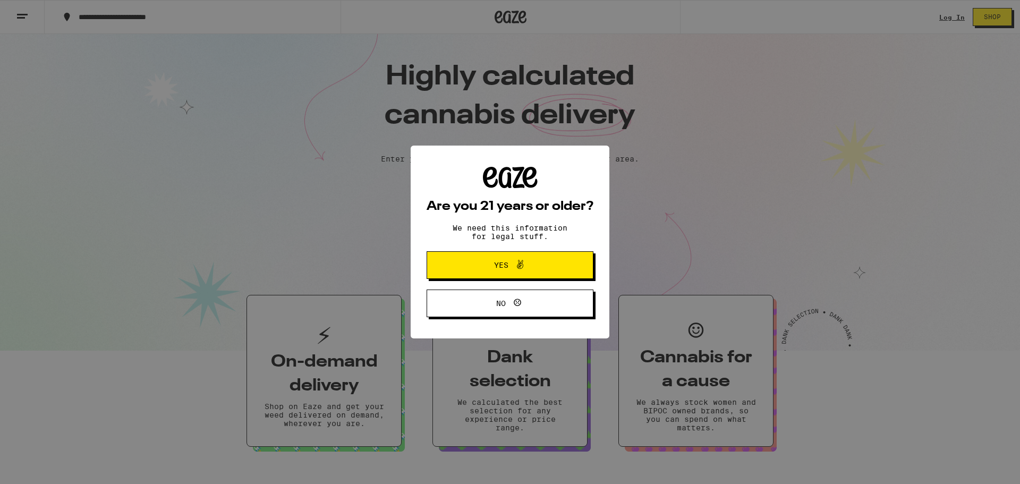
click at [509, 283] on div "Are you 21 years or older? We need this information for legal stuff. Yes No" at bounding box center [510, 242] width 167 height 150
click at [508, 269] on span at bounding box center [517, 265] width 18 height 14
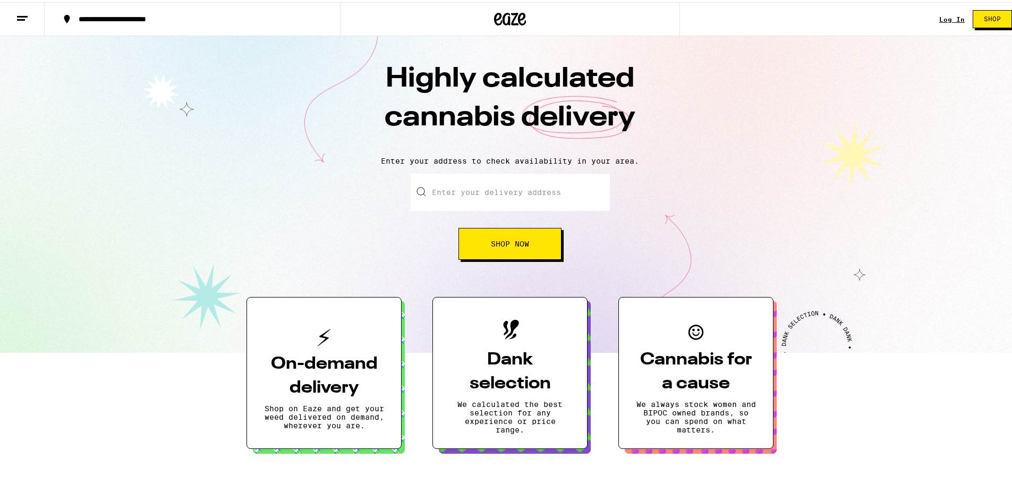
click at [503, 188] on input "Enter your delivery address" at bounding box center [510, 190] width 199 height 37
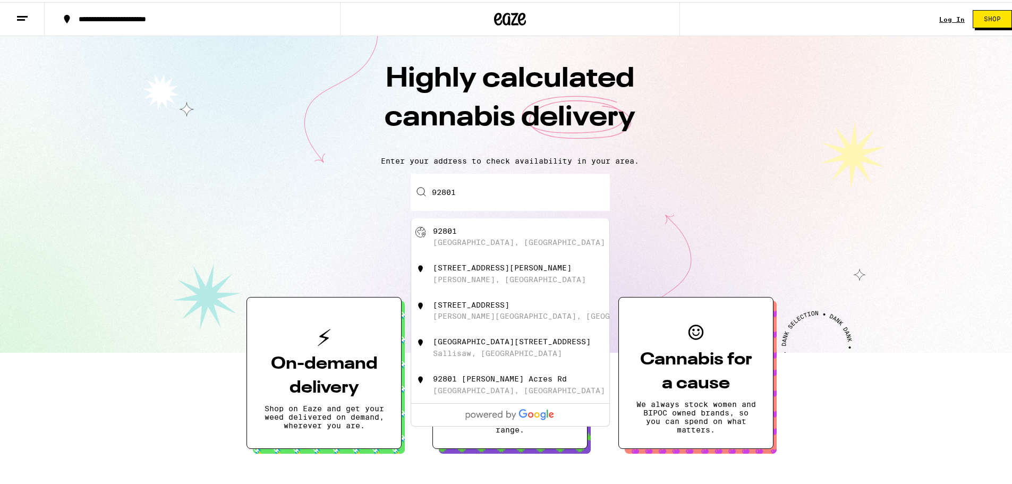
click at [463, 241] on div "[GEOGRAPHIC_DATA], [GEOGRAPHIC_DATA]" at bounding box center [519, 240] width 172 height 8
type input "[GEOGRAPHIC_DATA]"
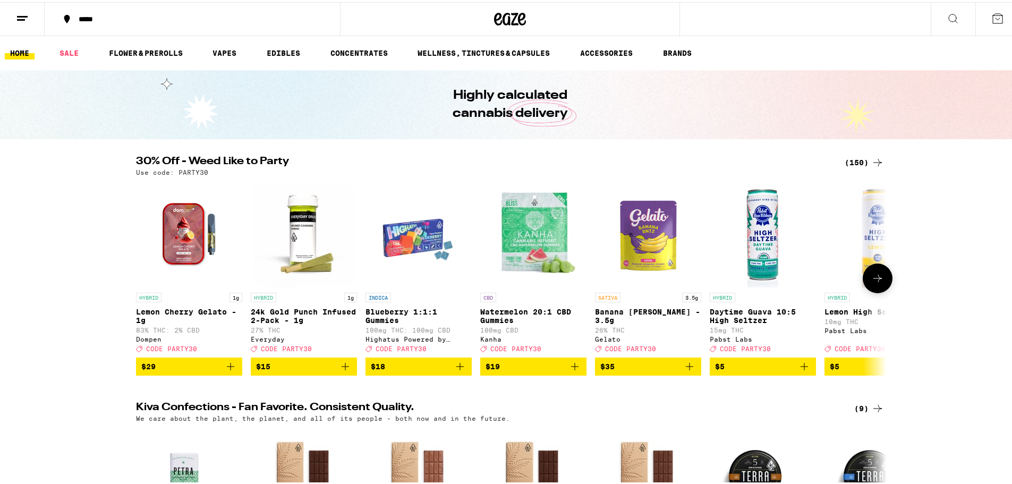
click at [344, 368] on icon "Add to bag" at bounding box center [345, 364] width 7 height 7
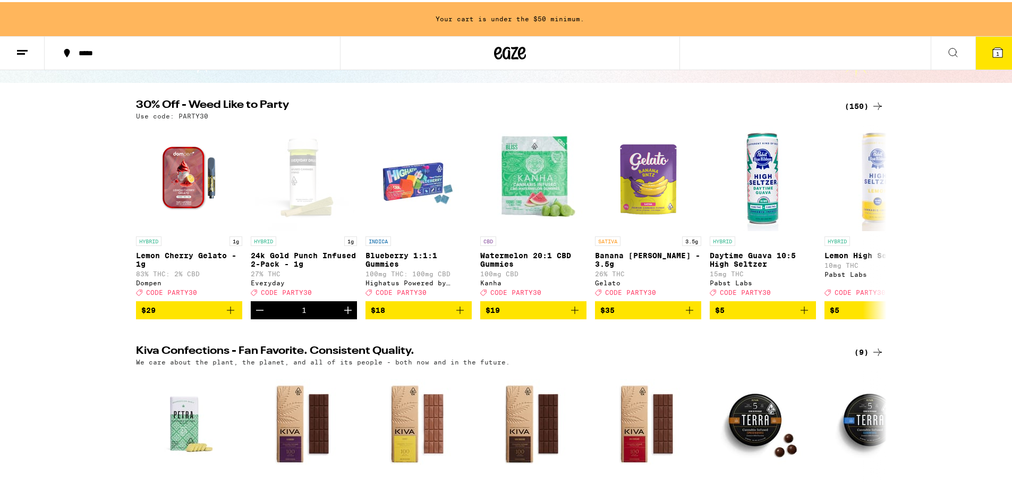
scroll to position [106, 0]
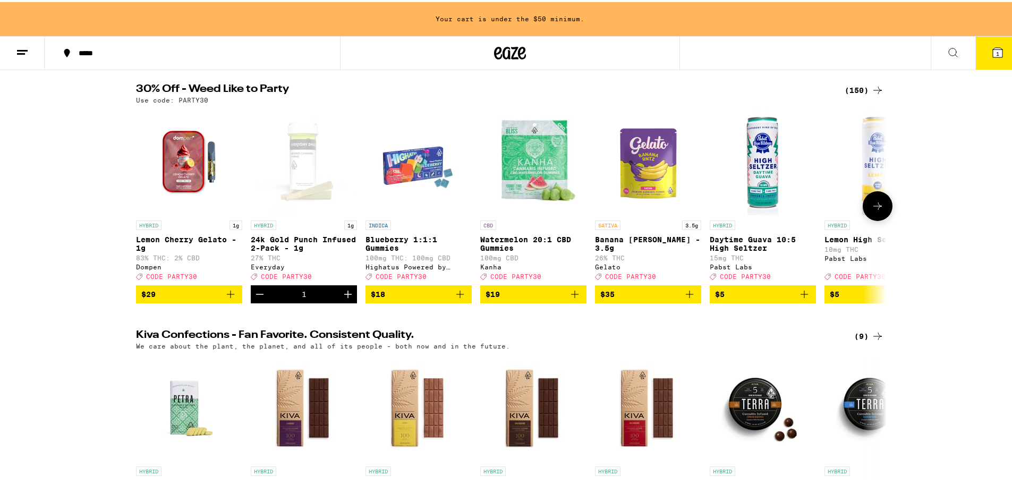
click at [871, 210] on icon at bounding box center [877, 204] width 13 height 13
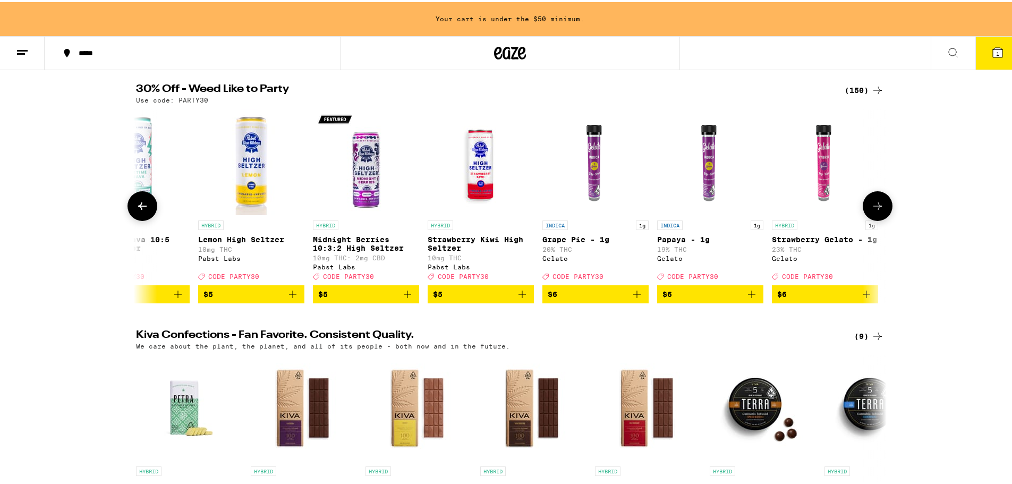
scroll to position [0, 632]
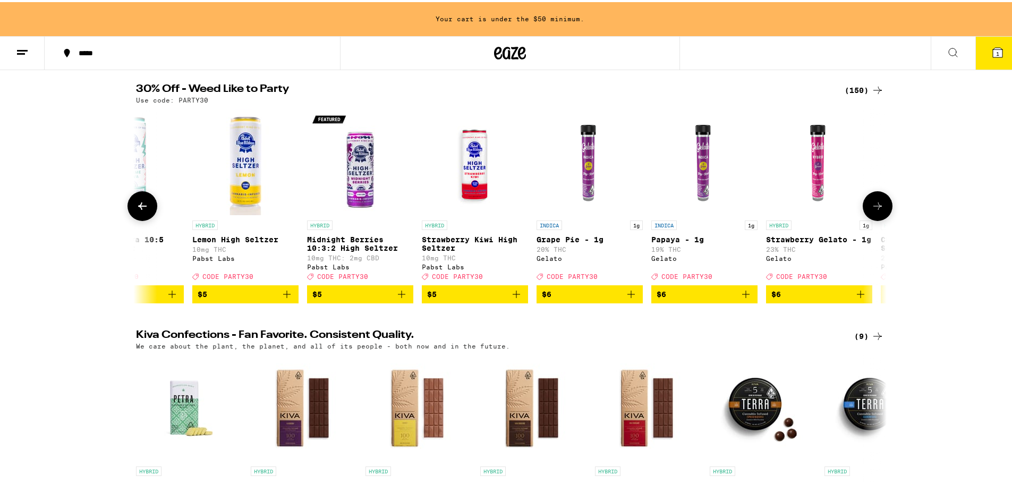
click at [129, 210] on button at bounding box center [142, 204] width 30 height 30
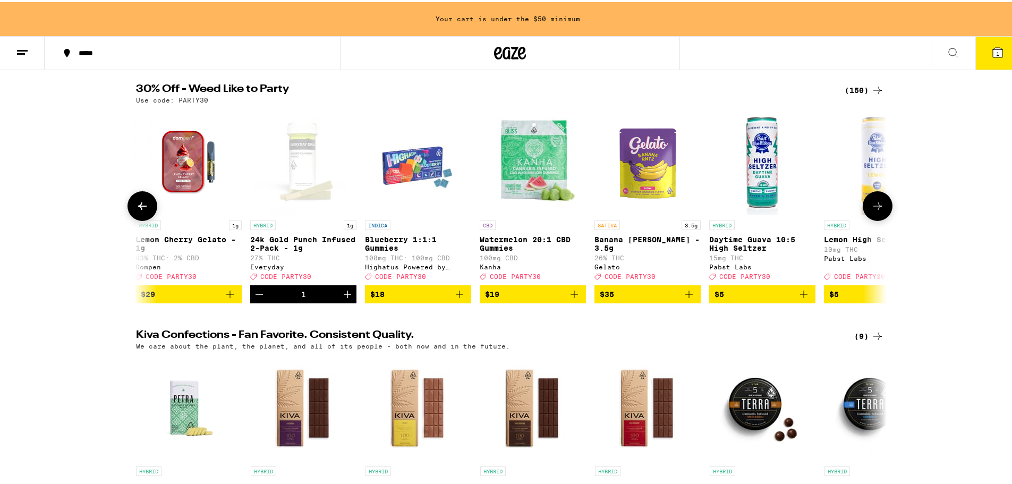
scroll to position [0, 0]
click at [880, 205] on icon at bounding box center [877, 204] width 13 height 13
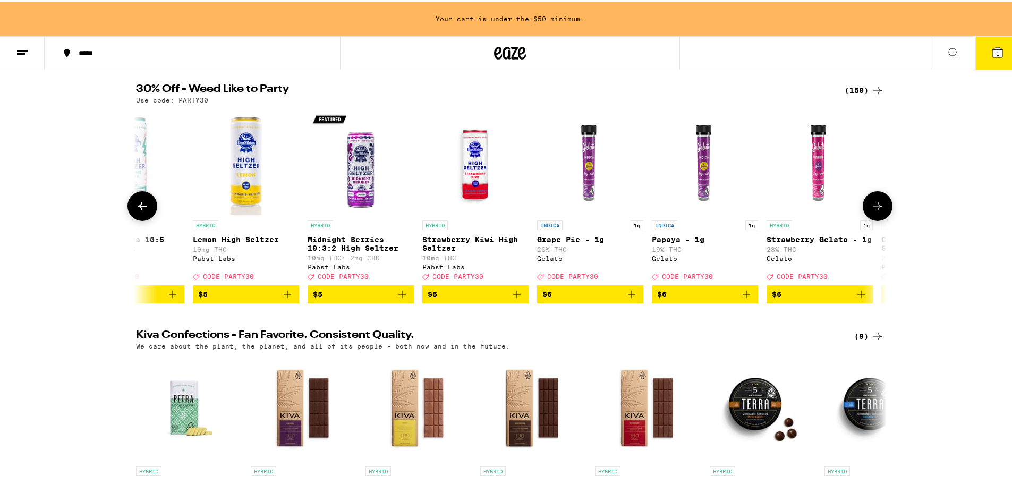
scroll to position [0, 632]
click at [625, 299] on icon "Add to bag" at bounding box center [631, 292] width 13 height 13
click at [880, 212] on button at bounding box center [878, 204] width 30 height 30
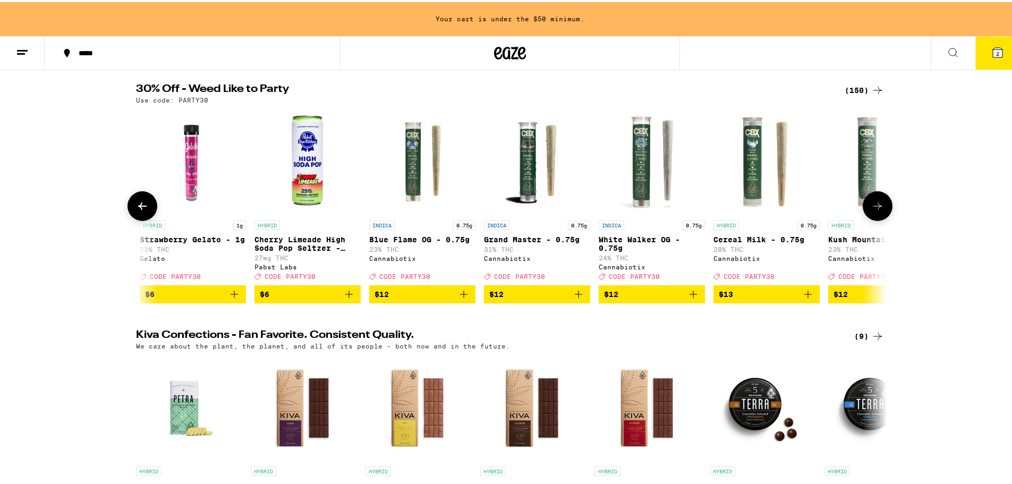
scroll to position [0, 1264]
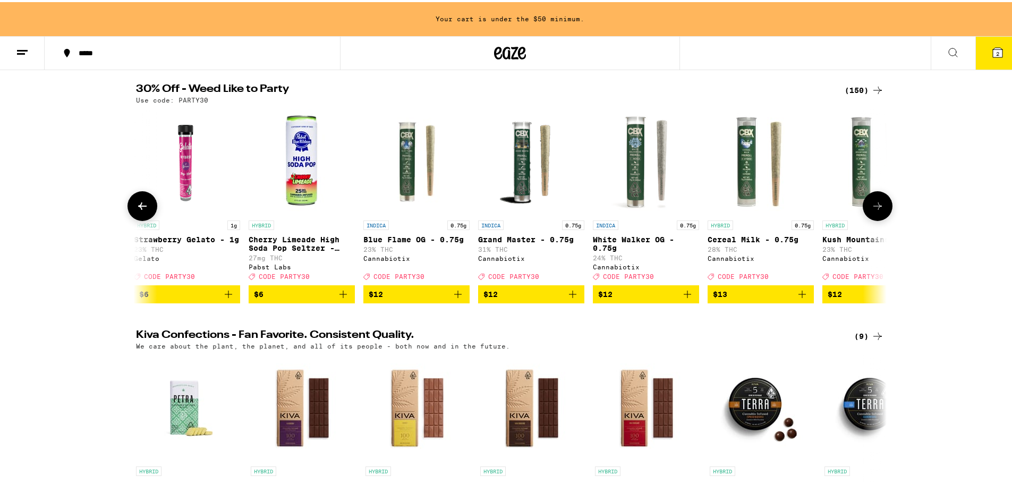
click at [880, 212] on button at bounding box center [878, 204] width 30 height 30
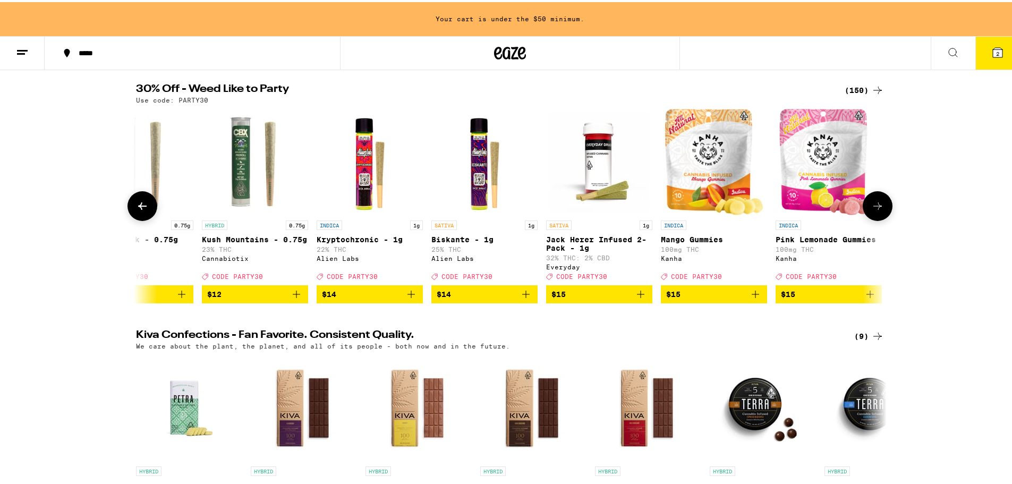
scroll to position [0, 1897]
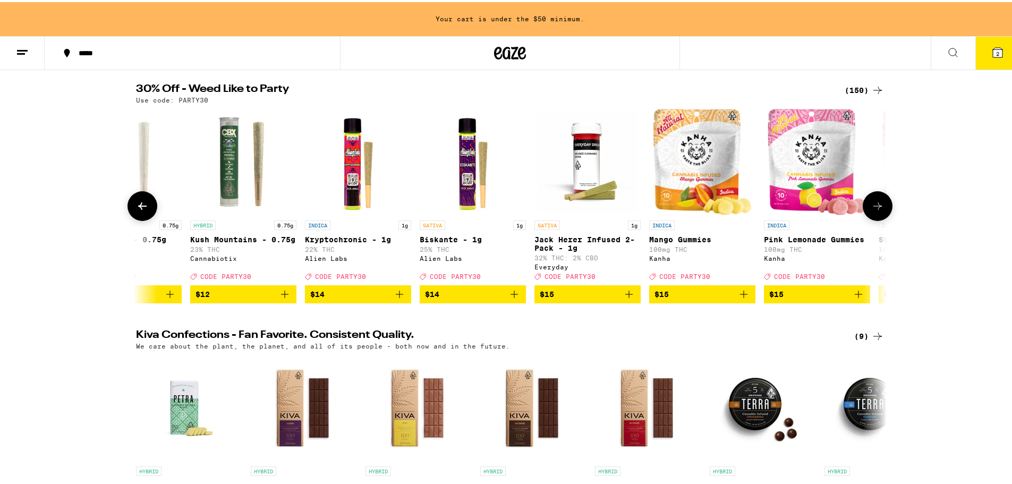
click at [880, 212] on button at bounding box center [878, 204] width 30 height 30
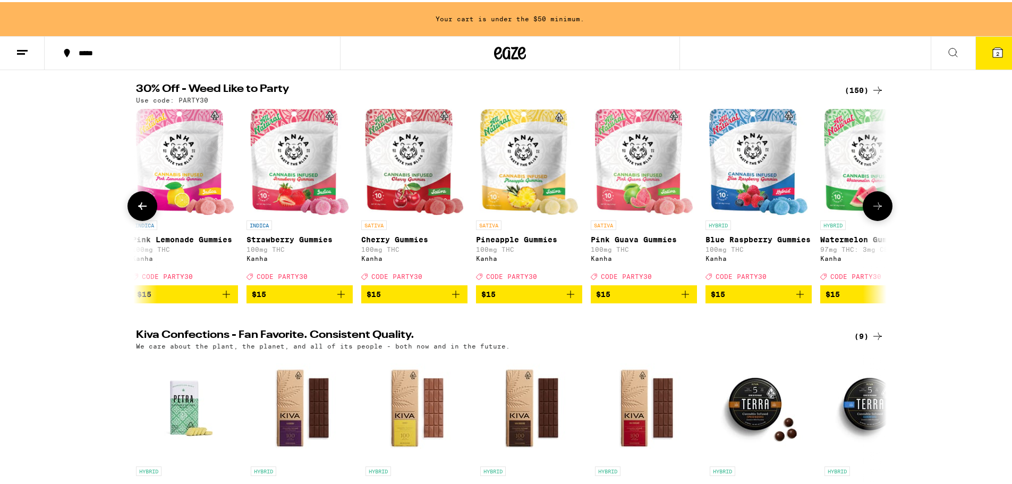
click at [880, 212] on button at bounding box center [878, 204] width 30 height 30
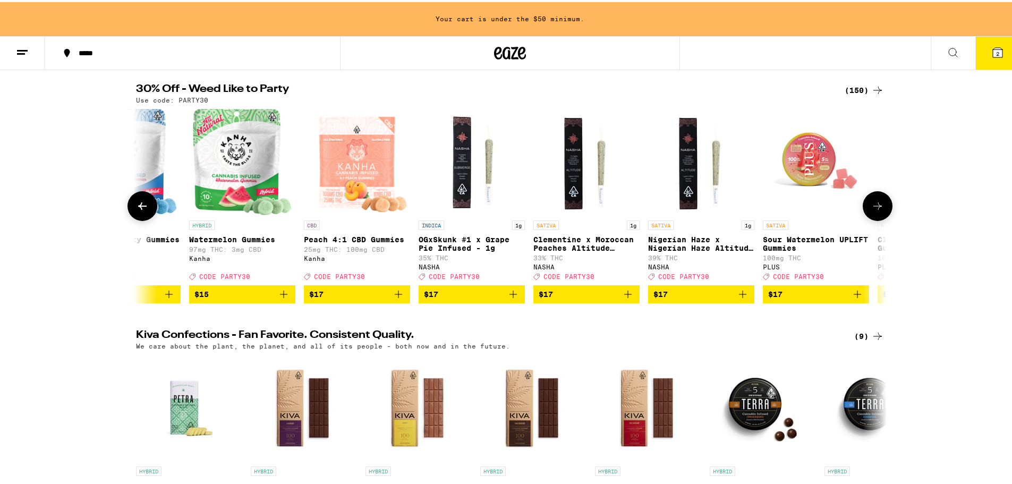
scroll to position [0, 3161]
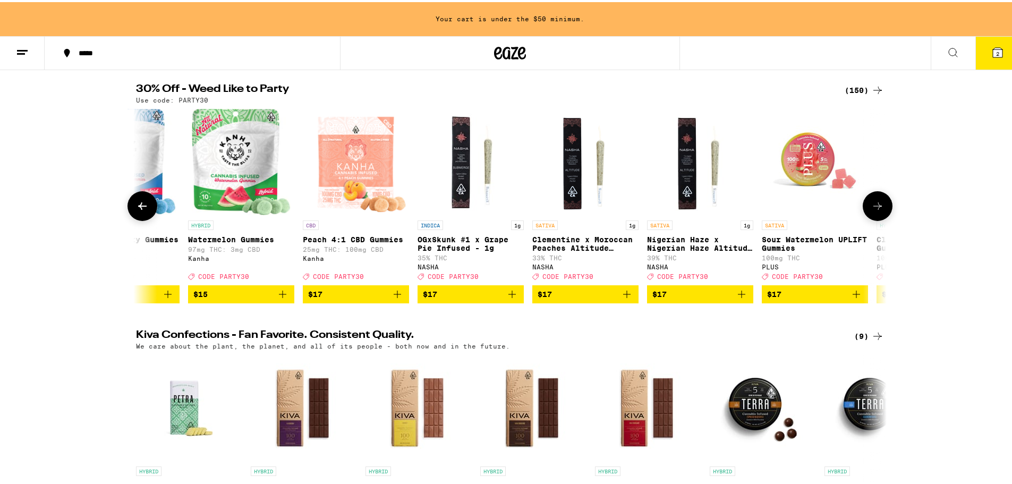
click at [880, 212] on button at bounding box center [878, 204] width 30 height 30
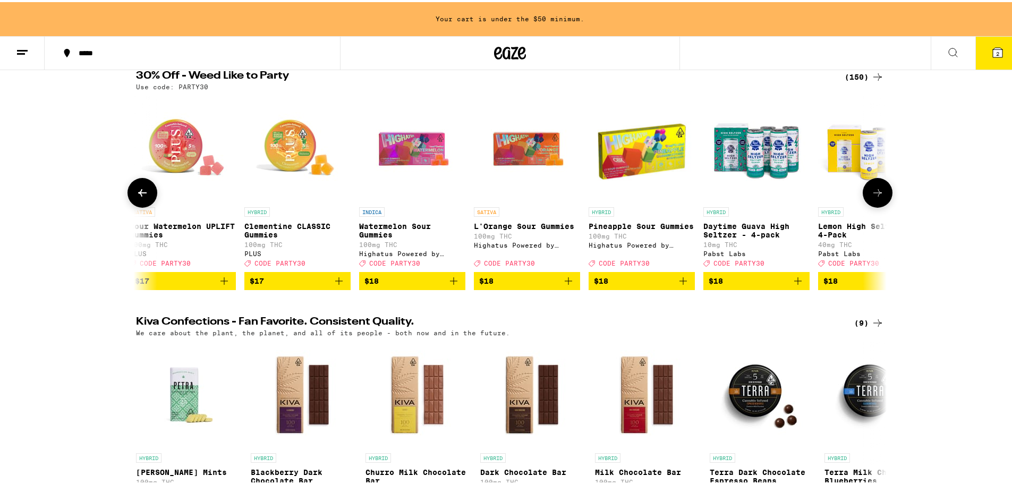
scroll to position [159, 0]
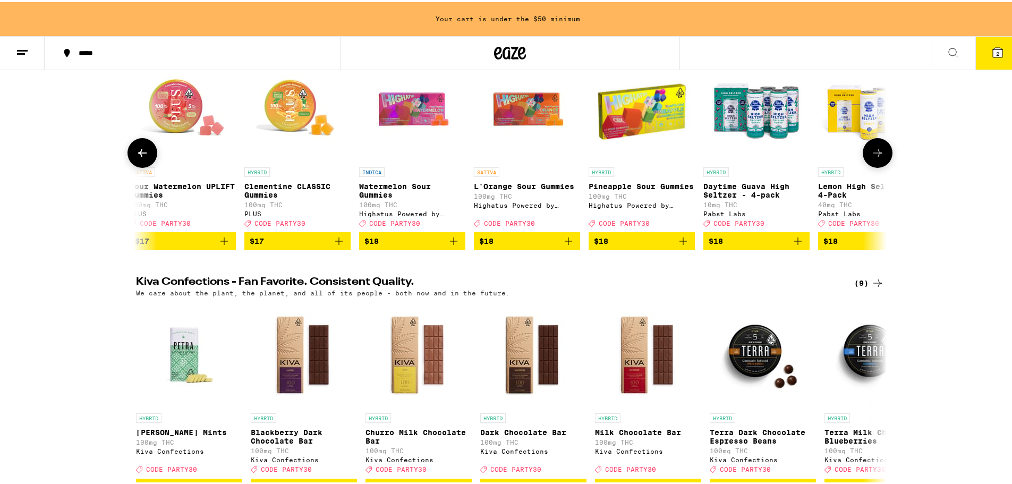
click at [447, 245] on icon "Add to bag" at bounding box center [453, 239] width 13 height 13
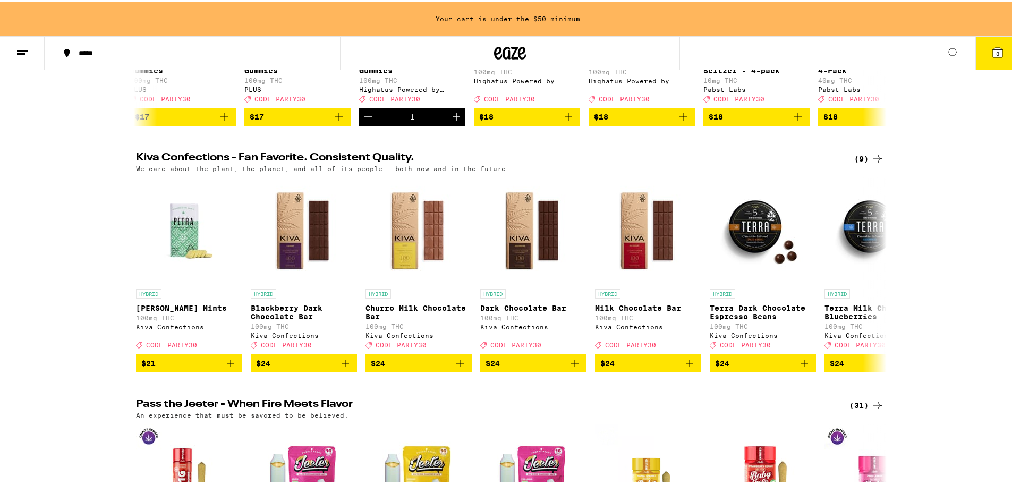
scroll to position [266, 0]
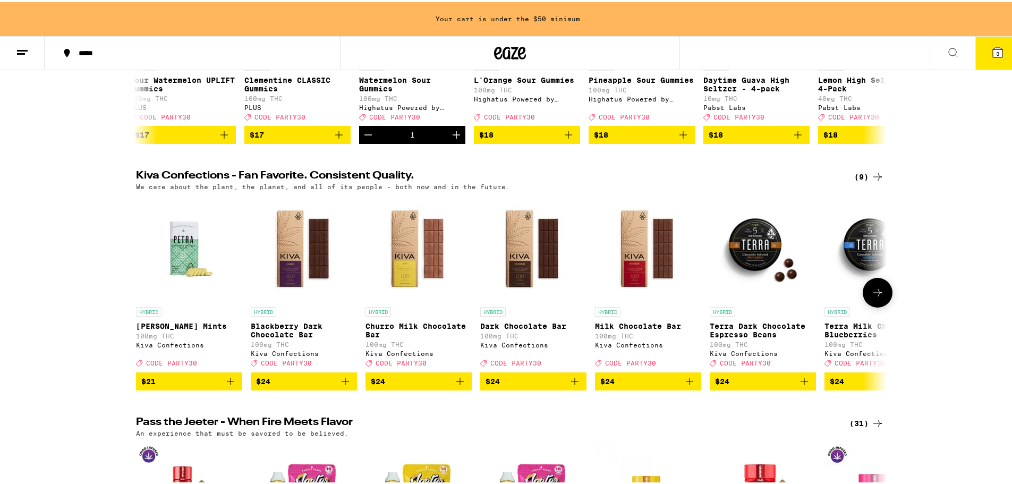
click at [442, 386] on span "$24" at bounding box center [419, 379] width 96 height 13
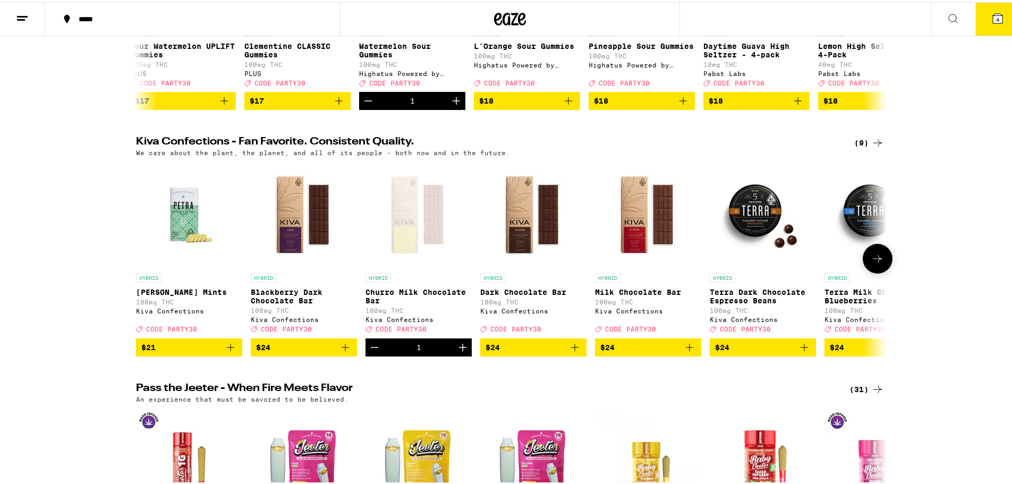
scroll to position [232, 0]
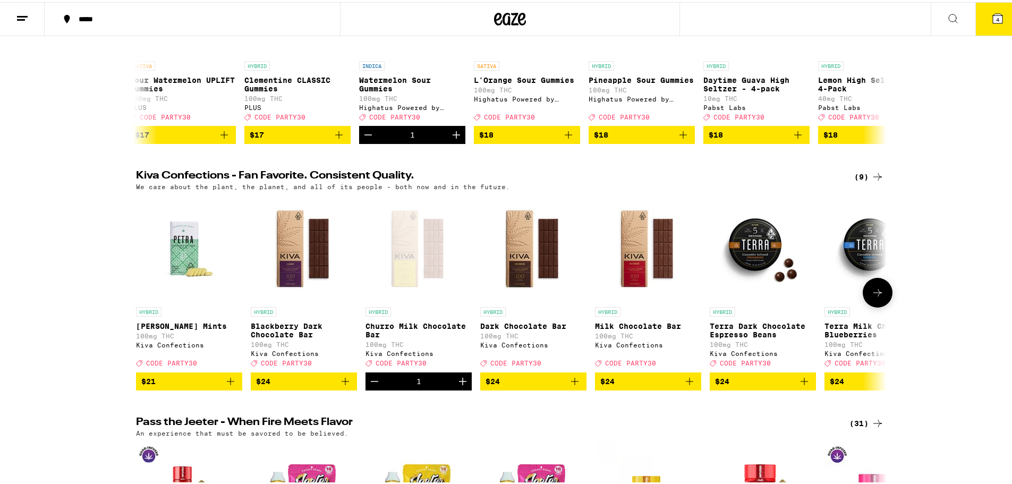
click at [875, 297] on icon at bounding box center [877, 290] width 13 height 13
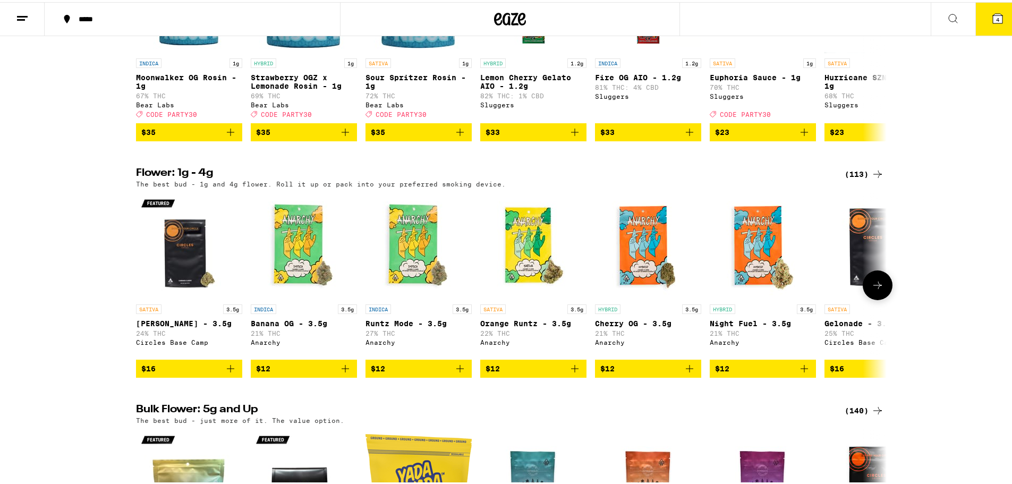
scroll to position [975, 0]
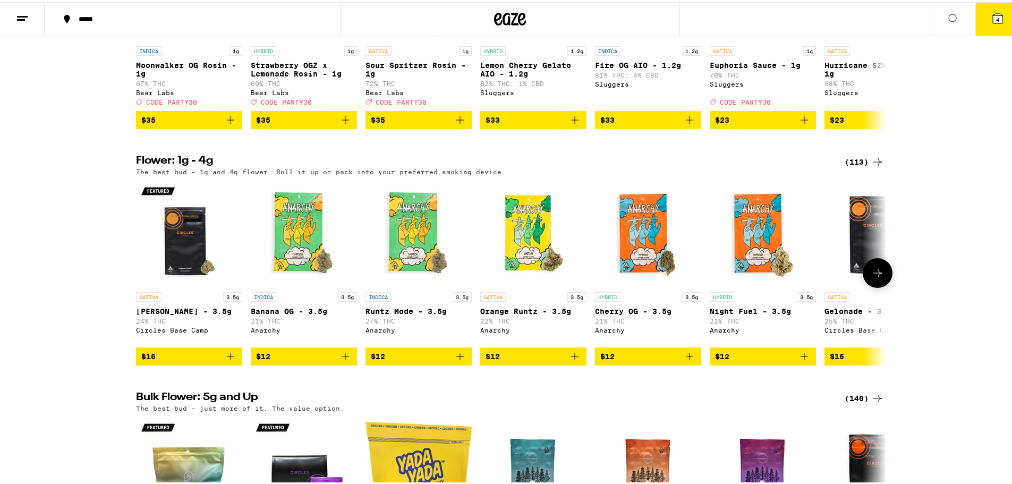
click at [456, 358] on icon "Add to bag" at bounding box center [459, 354] width 7 height 7
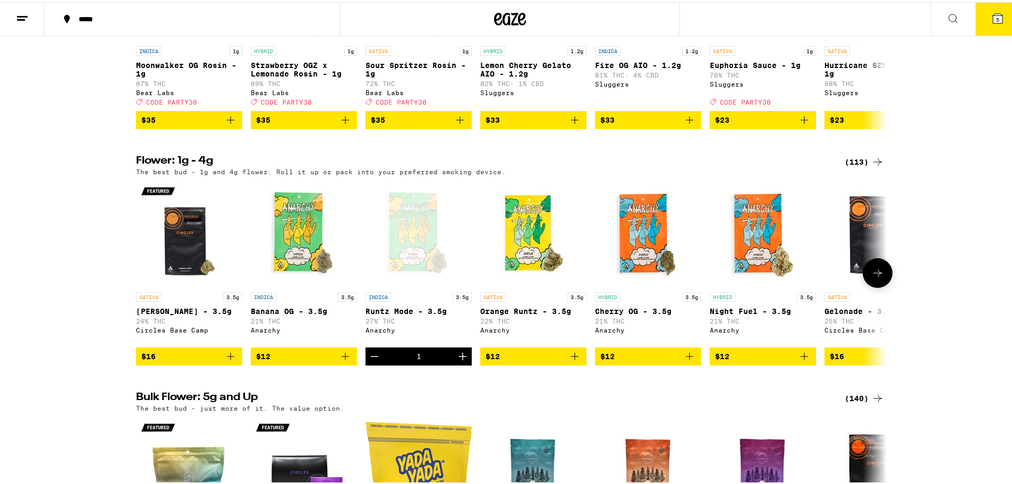
click at [882, 286] on button at bounding box center [878, 271] width 30 height 30
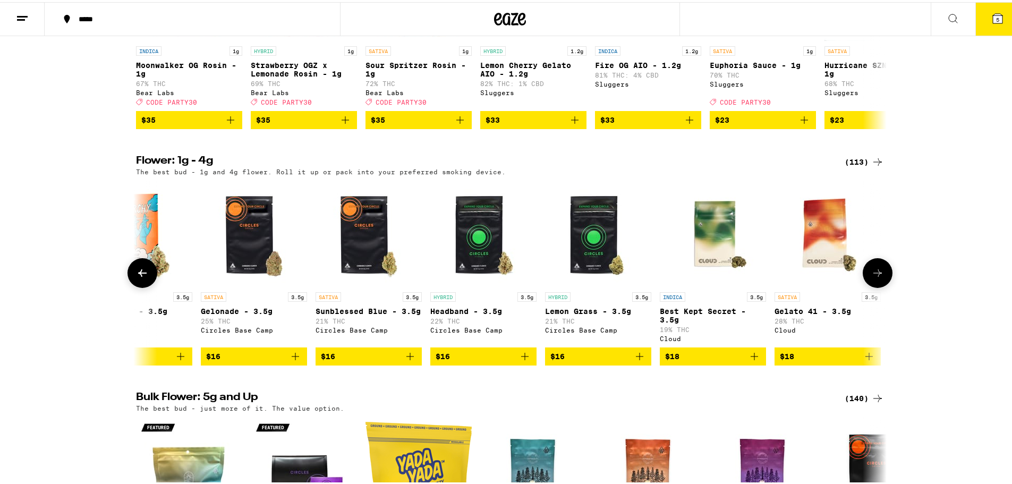
scroll to position [0, 632]
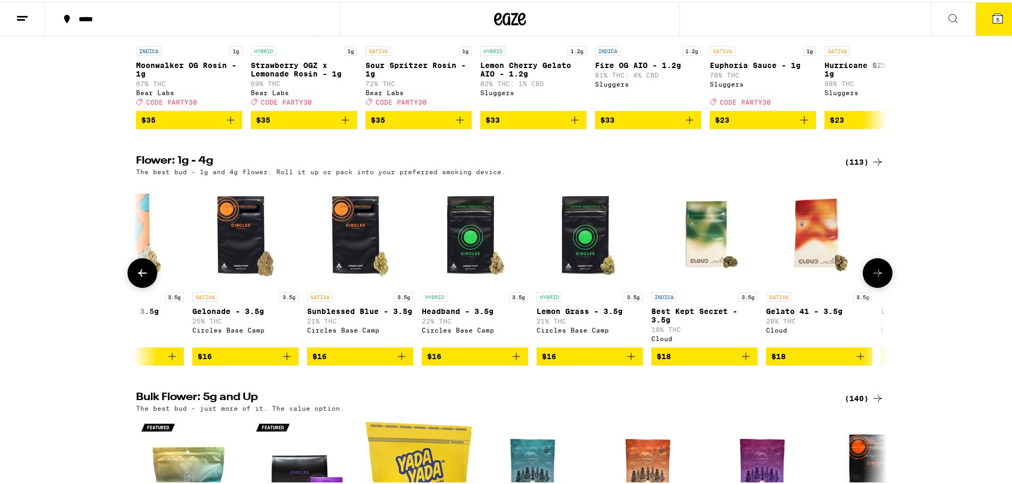
click at [396, 361] on icon "Add to bag" at bounding box center [401, 354] width 13 height 13
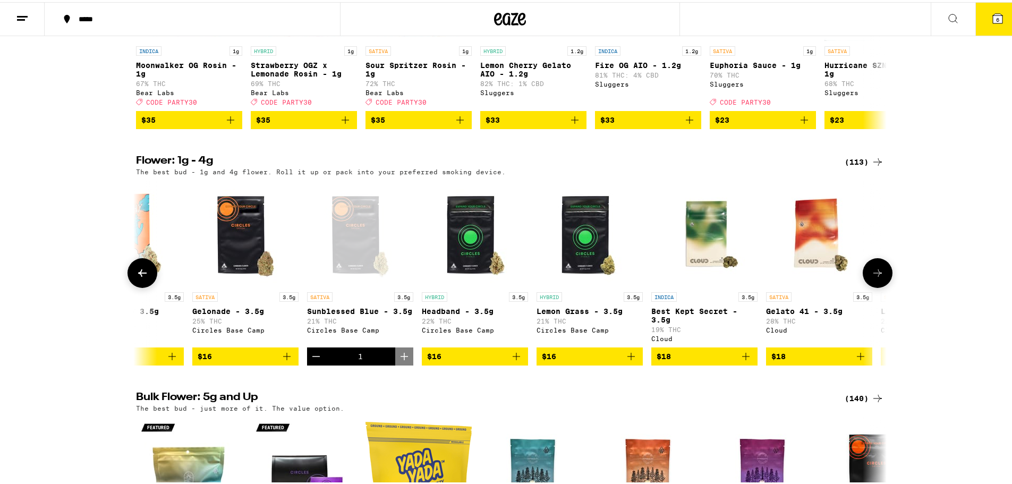
click at [886, 286] on button at bounding box center [878, 271] width 30 height 30
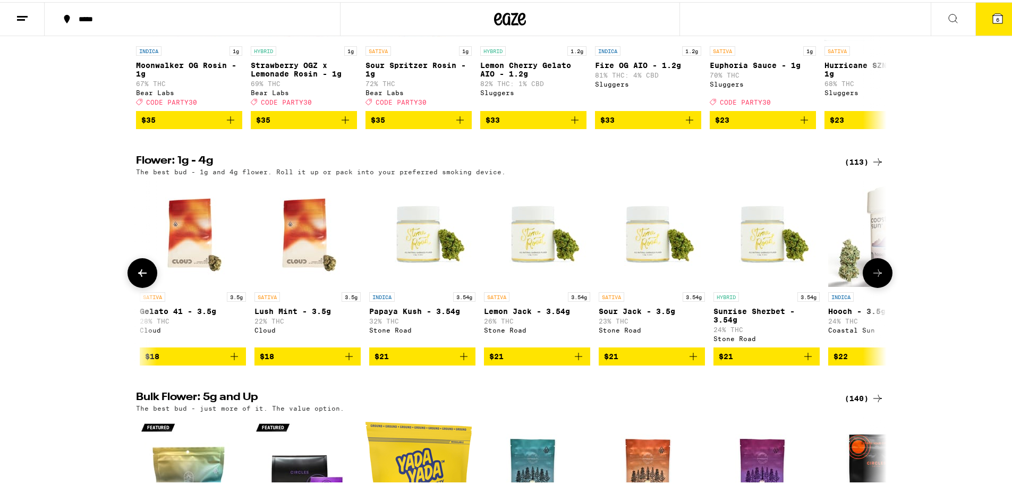
scroll to position [0, 1264]
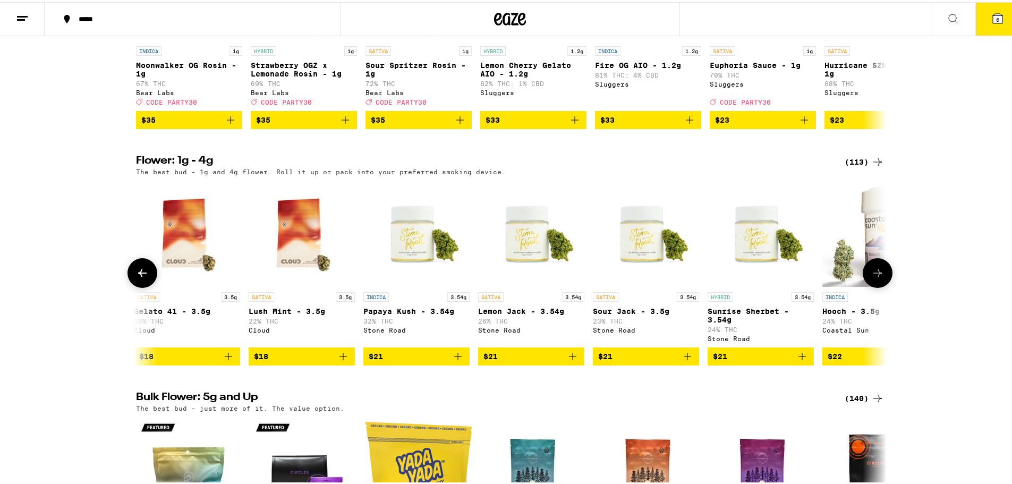
drag, startPoint x: 777, startPoint y: 398, endPoint x: 877, endPoint y: 397, distance: 99.9
click at [777, 361] on span "$21" at bounding box center [761, 354] width 96 height 13
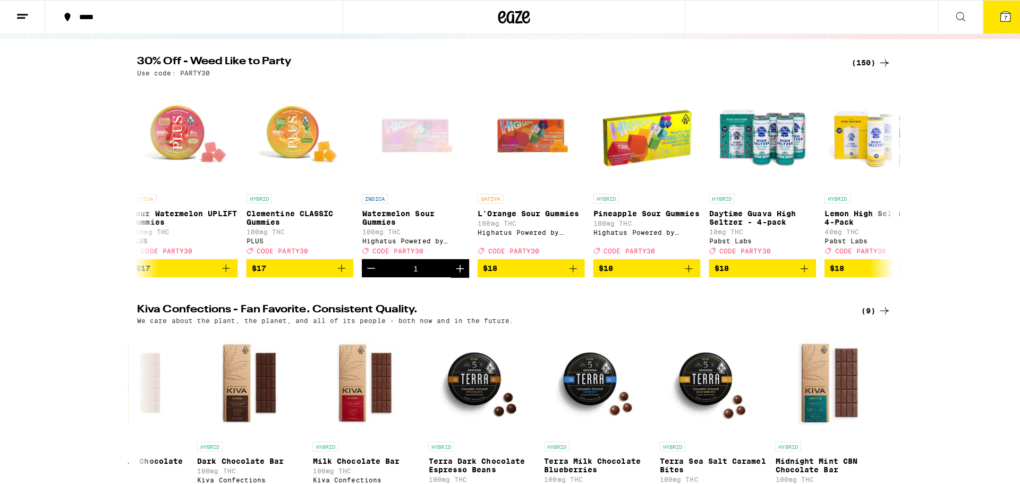
scroll to position [0, 0]
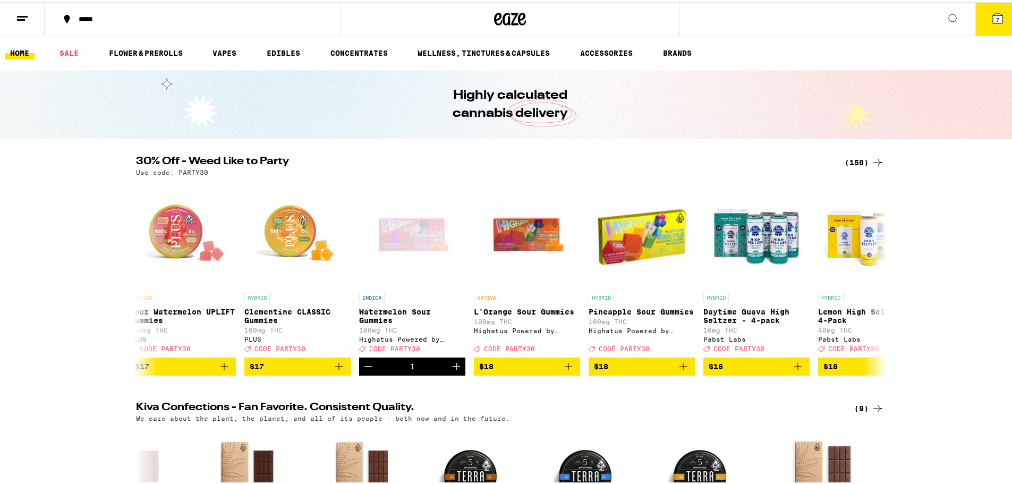
click at [988, 23] on button "7" at bounding box center [997, 17] width 45 height 33
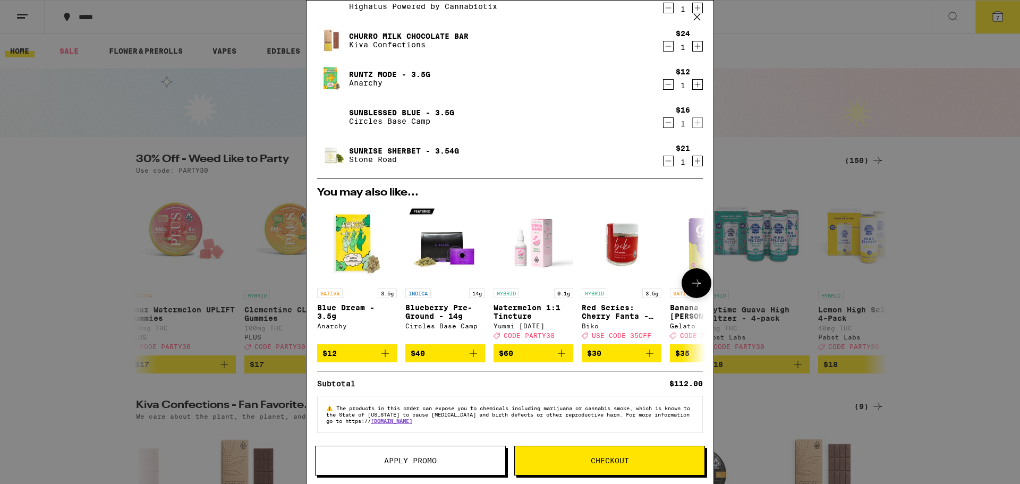
scroll to position [132, 0]
click at [449, 463] on span "Apply Promo" at bounding box center [411, 460] width 190 height 7
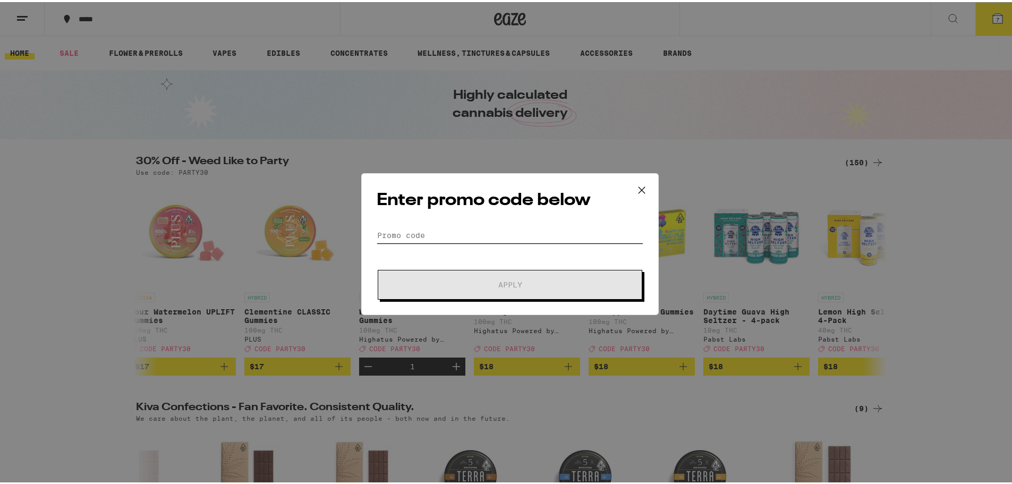
click at [414, 235] on input "Promo Code" at bounding box center [510, 233] width 267 height 16
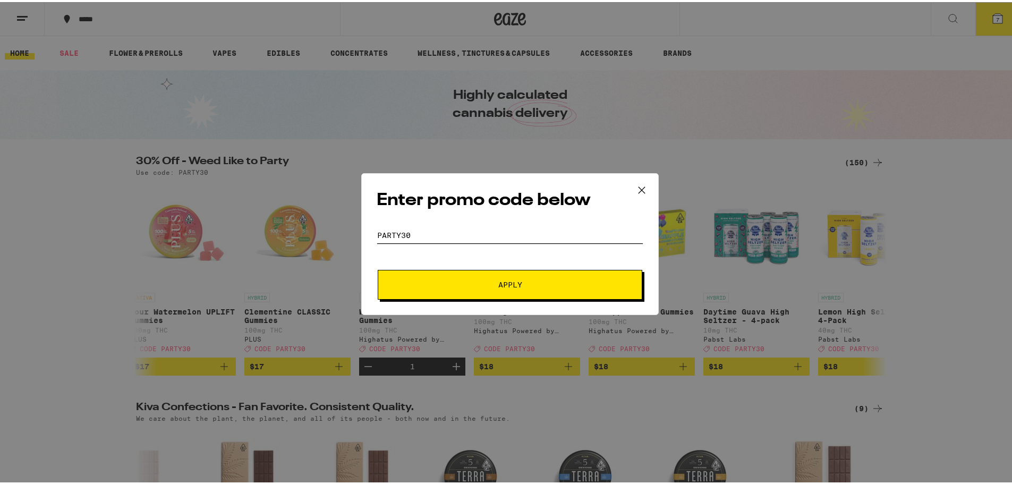
type input "PARTY30"
click at [378, 268] on button "Apply" at bounding box center [510, 283] width 265 height 30
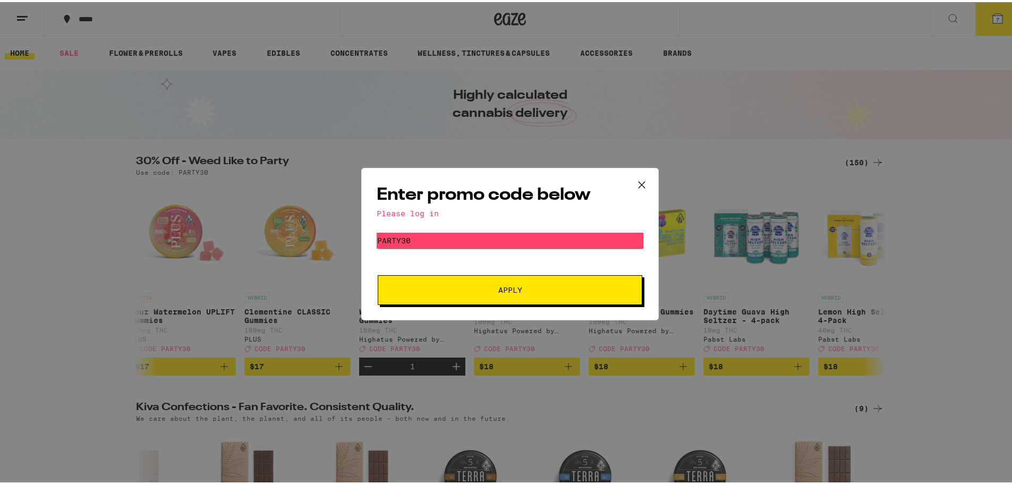
click at [490, 295] on button "Apply" at bounding box center [510, 288] width 265 height 30
drag, startPoint x: 415, startPoint y: 212, endPoint x: 470, endPoint y: 204, distance: 55.9
click at [453, 205] on div "Enter promo code below Please log in Promo Code PARTY30 Apply" at bounding box center [509, 242] width 297 height 152
click at [645, 187] on icon at bounding box center [642, 183] width 16 height 16
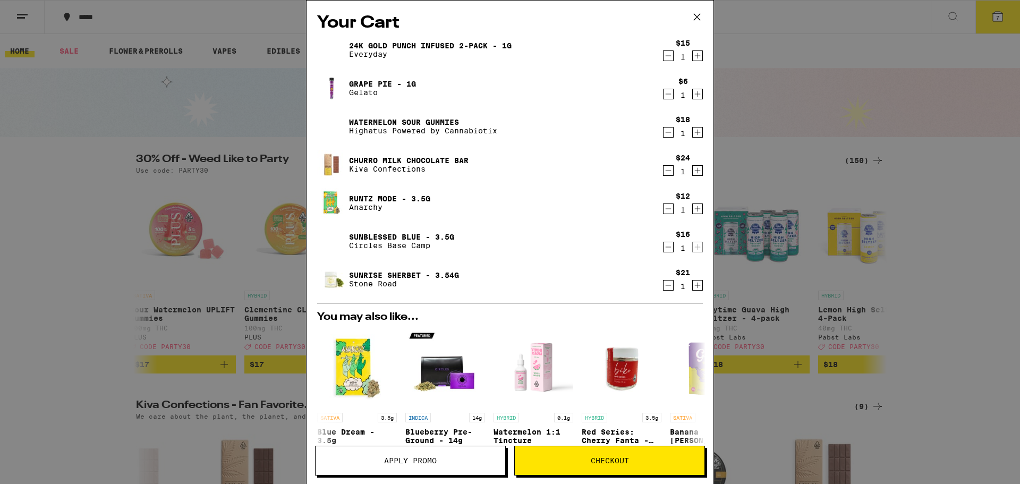
click at [632, 180] on div "Your Cart 24k Gold Punch Infused 2-Pack - 1g Everyday $15 1 Grape Pie - 1g Gela…" at bounding box center [510, 242] width 1020 height 484
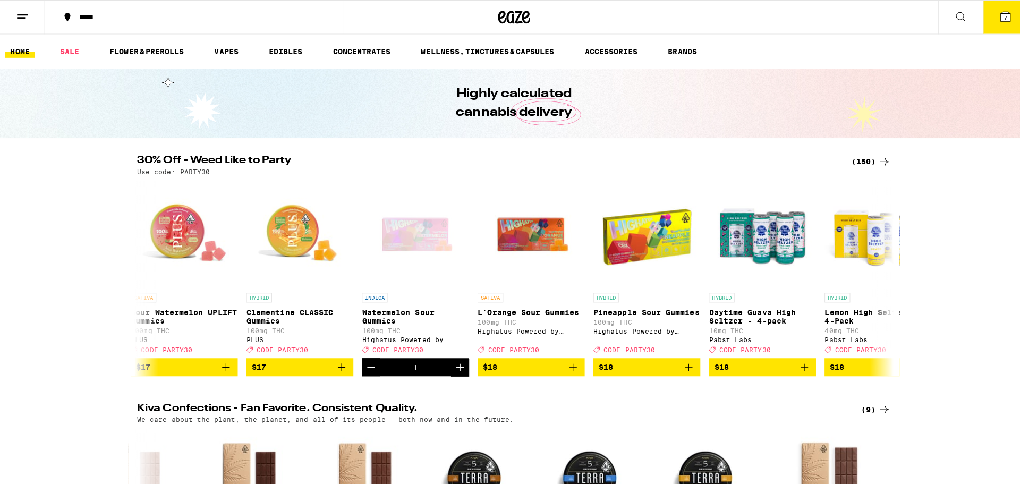
scroll to position [53, 0]
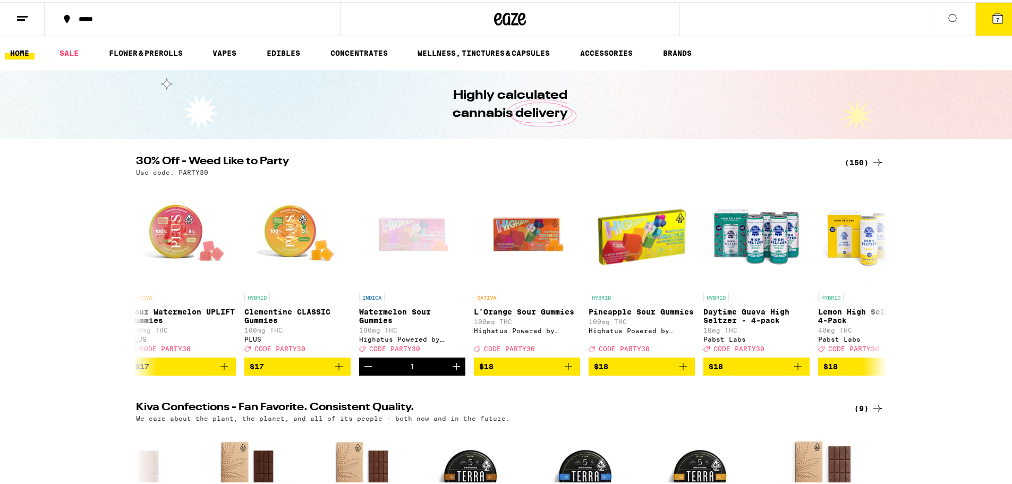
click at [31, 24] on div "Enter promo code below Promo Code Apply" at bounding box center [510, 242] width 1020 height 484
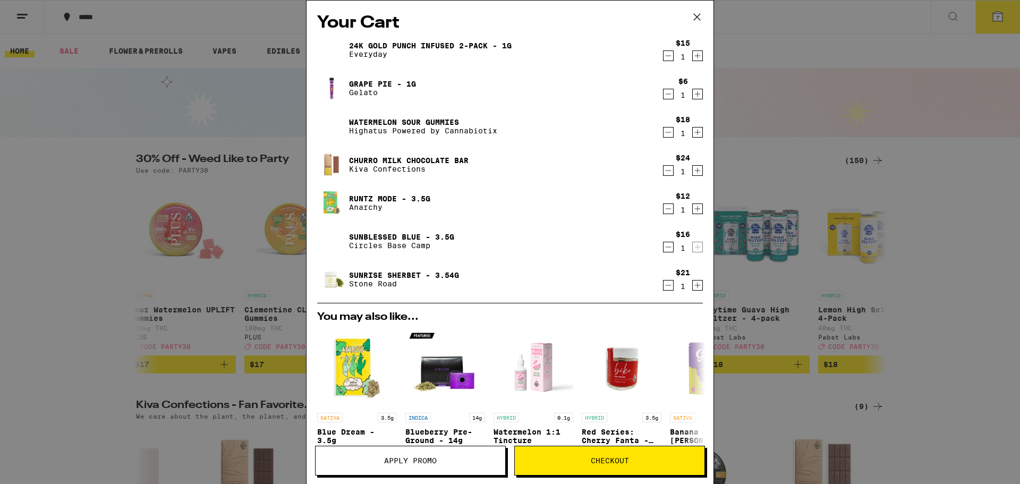
click at [7, 13] on div "Your Cart 24k Gold Punch Infused 2-Pack - 1g Everyday $15 1 Grape Pie - 1g Gela…" at bounding box center [510, 242] width 1020 height 484
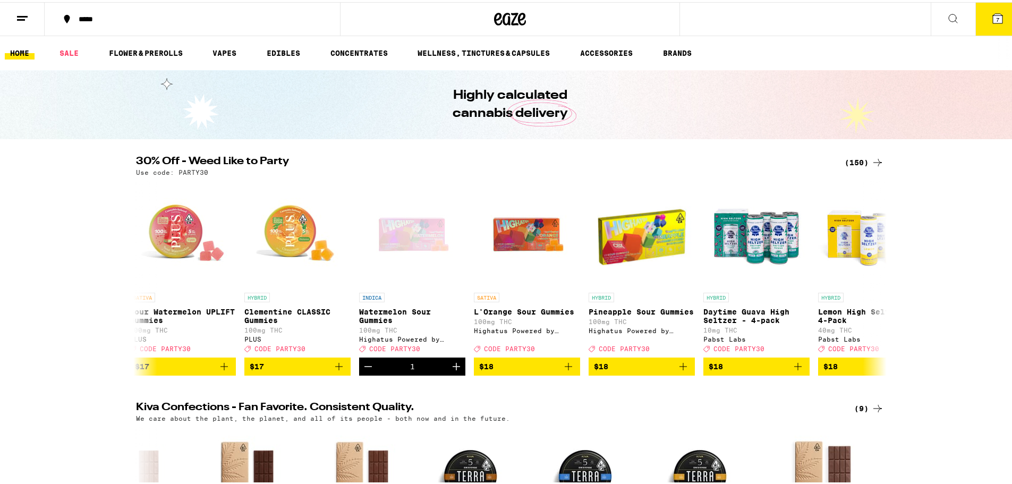
click at [28, 21] on div "Your Cart 24k Gold Punch Infused 2-Pack - 1g Everyday $15 1 Grape Pie - 1g Gela…" at bounding box center [510, 242] width 1020 height 484
click at [15, 19] on div "Your Cart 24k Gold Punch Infused 2-Pack - 1g Everyday $15 1 Grape Pie - 1g Gela…" at bounding box center [510, 242] width 1020 height 484
click at [23, 21] on icon at bounding box center [22, 16] width 13 height 13
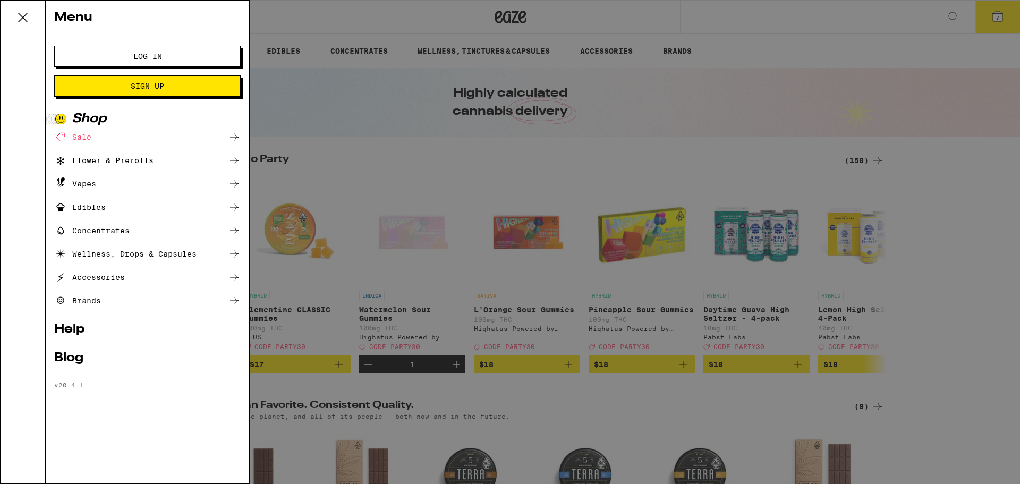
click at [126, 61] on button "Log In" at bounding box center [147, 56] width 186 height 21
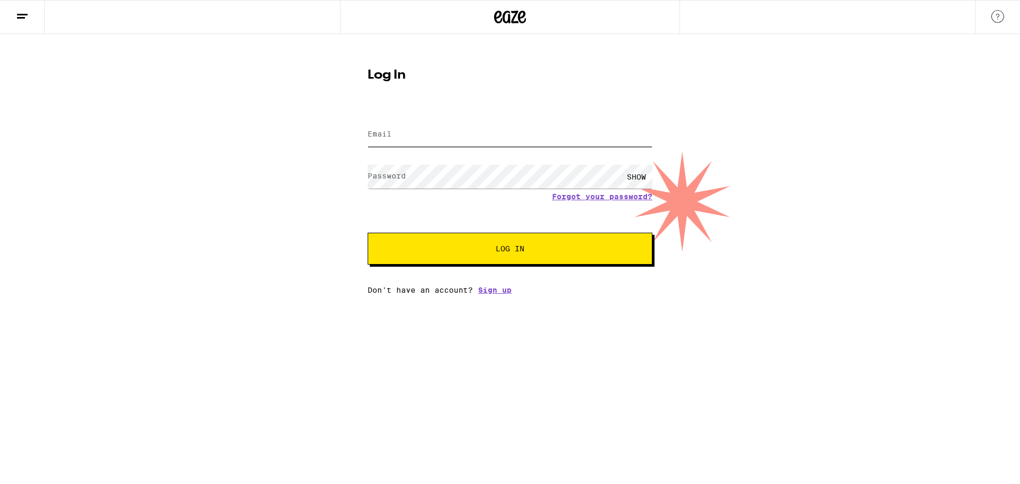
click at [445, 137] on input "Email" at bounding box center [510, 135] width 285 height 24
type input "[EMAIL_ADDRESS][DOMAIN_NAME]"
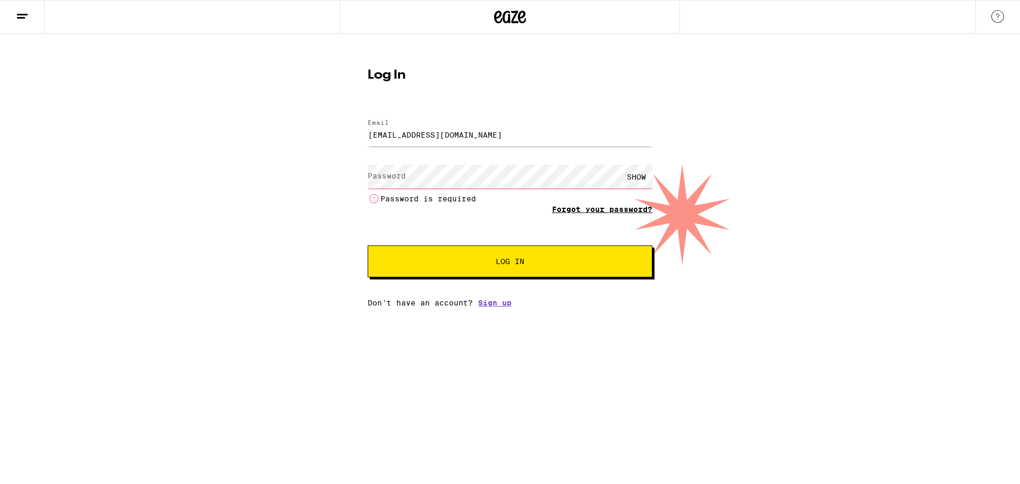
click at [571, 207] on link "Forgot your password?" at bounding box center [602, 209] width 100 height 8
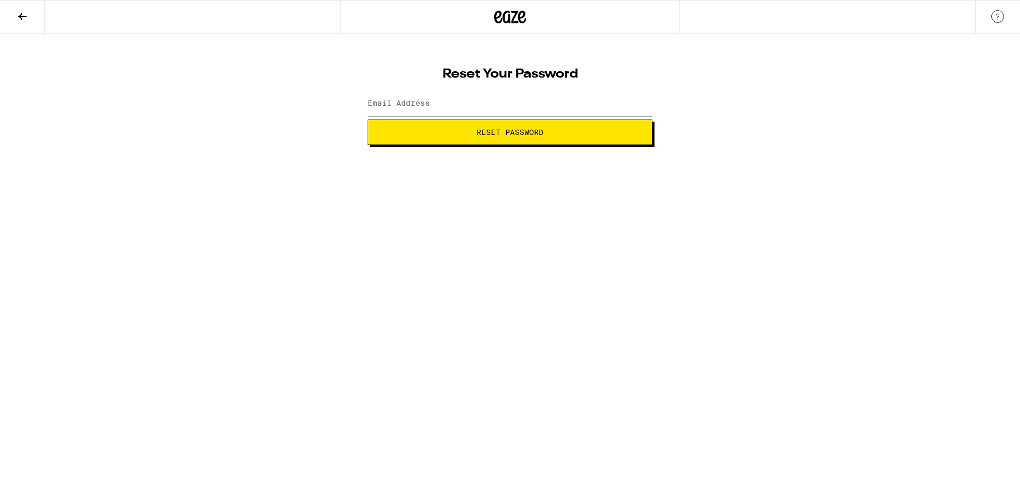
click at [444, 109] on input "Email Address" at bounding box center [510, 104] width 285 height 24
type input "[EMAIL_ADDRESS][DOMAIN_NAME]"
click at [478, 131] on span "Reset Password" at bounding box center [510, 132] width 67 height 7
click at [641, 107] on div "SHOW" at bounding box center [636, 104] width 32 height 24
click at [257, 95] on div "Change your password New password HIDE Submit" at bounding box center [510, 89] width 1020 height 111
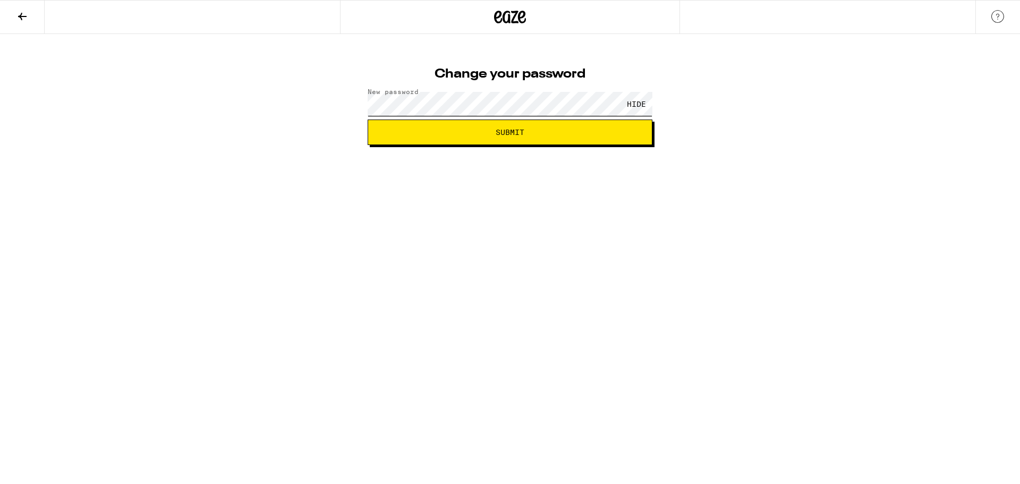
click at [353, 111] on div "Change your password New password HIDE Submit" at bounding box center [510, 89] width 1020 height 111
click at [507, 137] on button "Submit" at bounding box center [510, 132] width 285 height 25
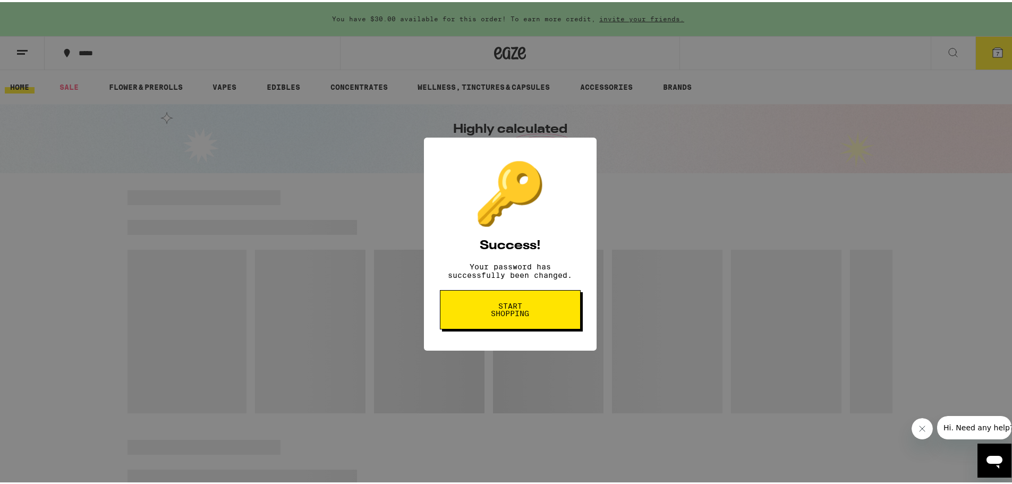
click at [507, 315] on span "Start shopping" at bounding box center [510, 307] width 55 height 15
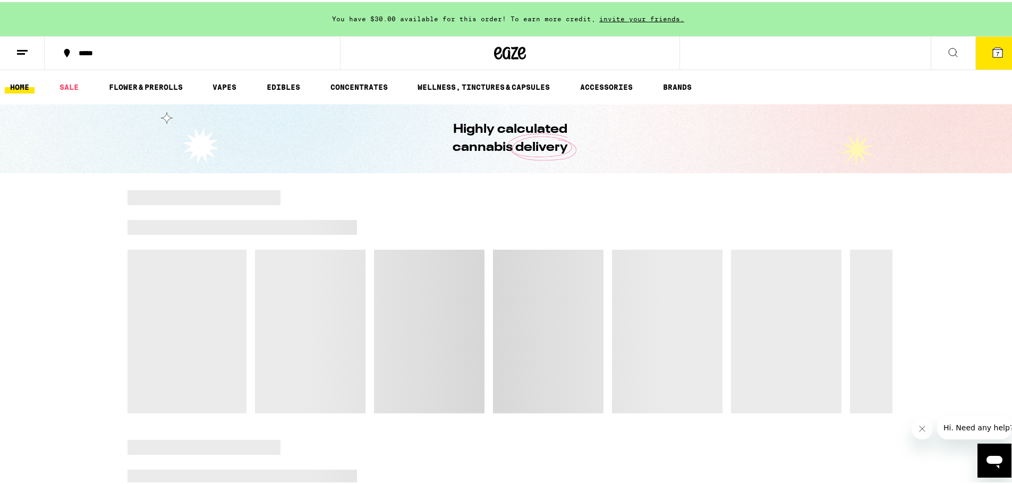
click at [975, 53] on button "7" at bounding box center [997, 51] width 45 height 33
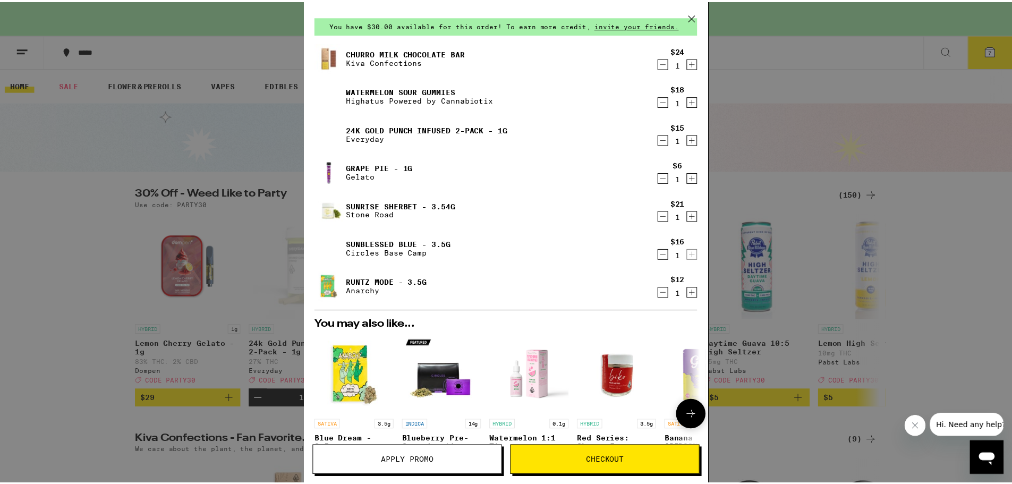
scroll to position [53, 0]
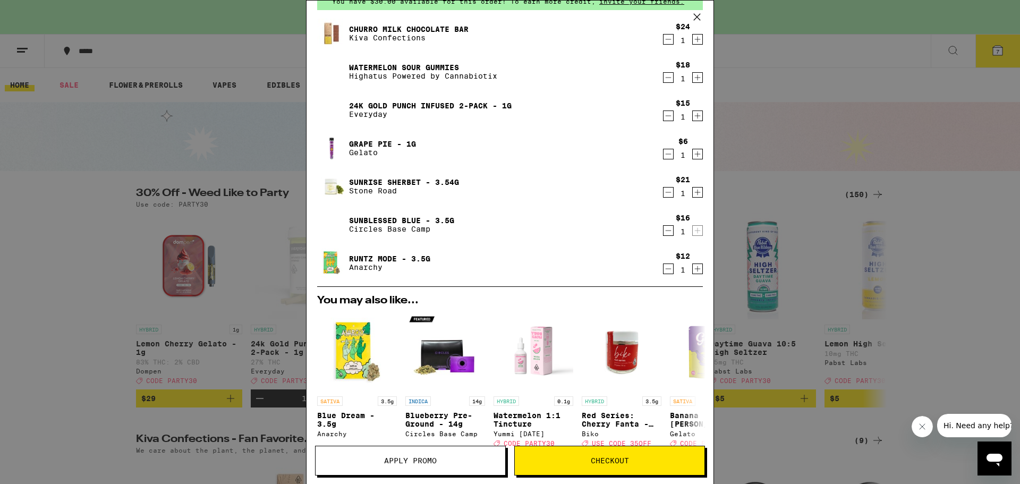
click at [460, 453] on button "Apply Promo" at bounding box center [410, 461] width 191 height 30
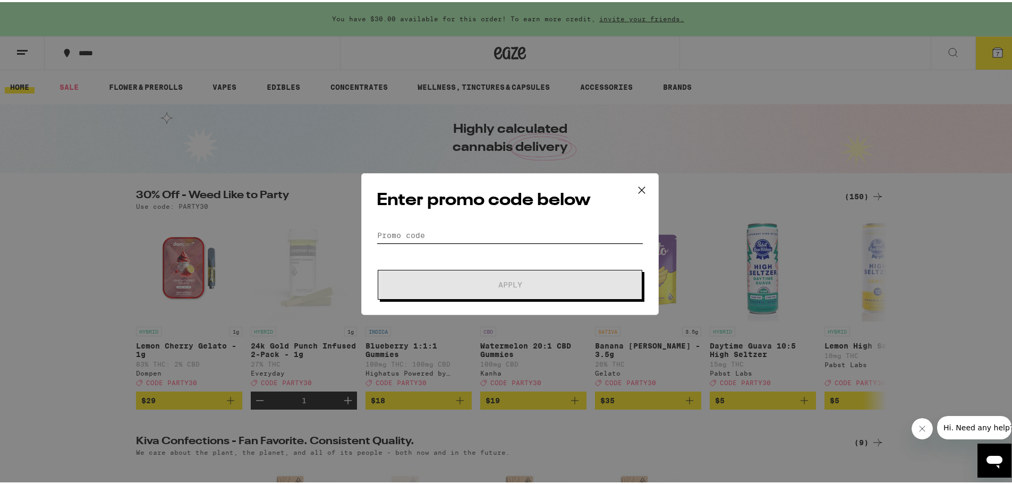
click at [483, 234] on input "Promo Code" at bounding box center [510, 233] width 267 height 16
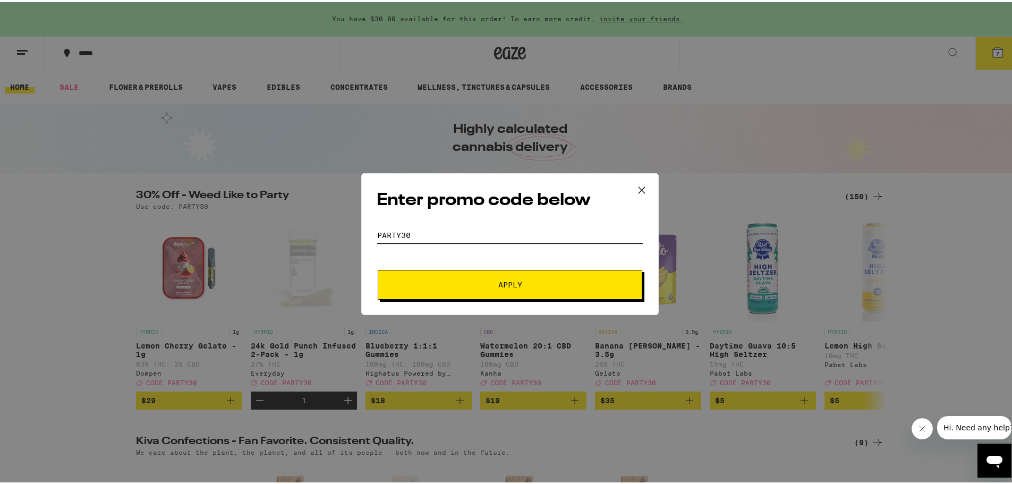
type input "PARTY30"
click at [378, 268] on button "Apply" at bounding box center [510, 283] width 265 height 30
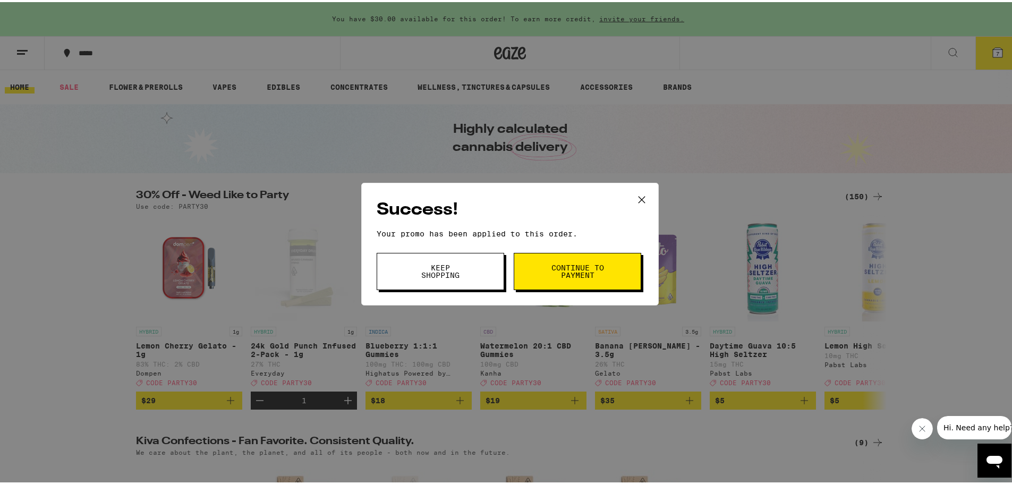
click at [547, 283] on button "Continue to payment" at bounding box center [577, 269] width 127 height 37
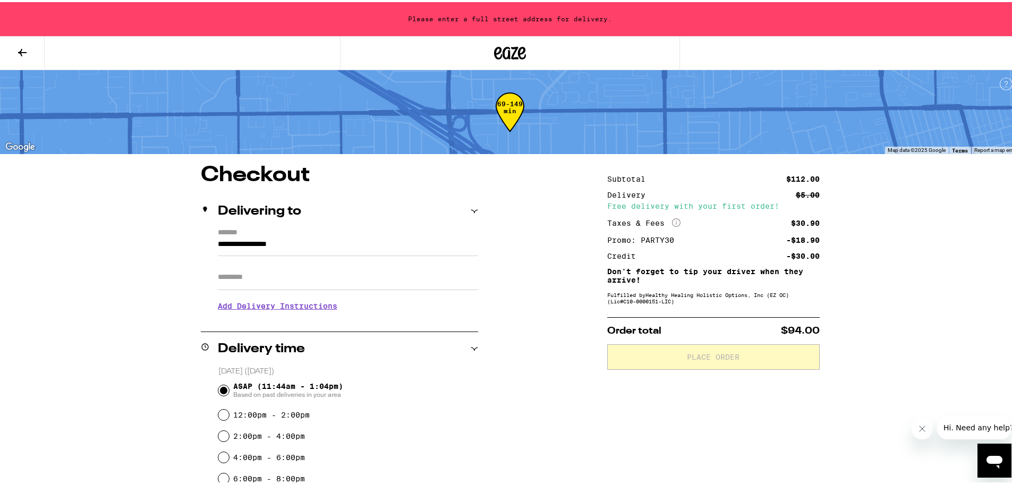
drag, startPoint x: 320, startPoint y: 242, endPoint x: 166, endPoint y: 240, distance: 153.5
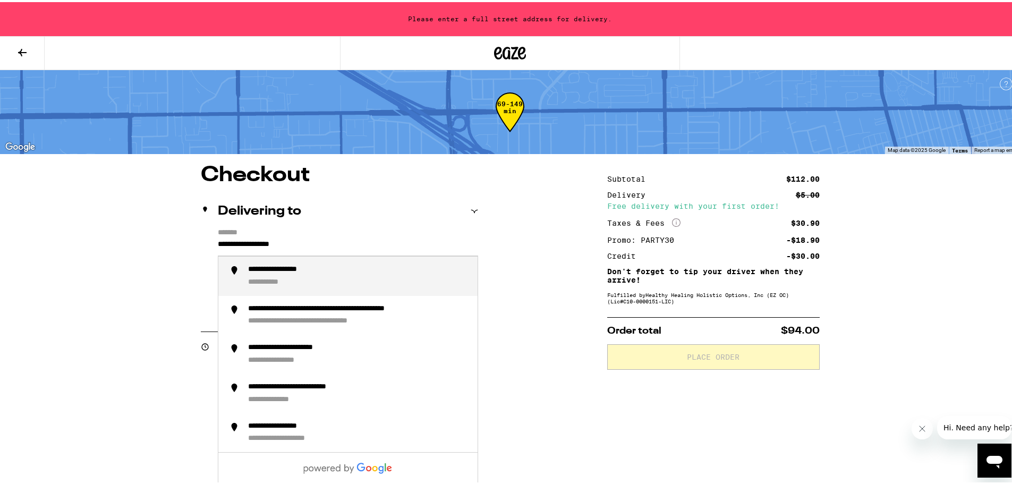
type input "**********"
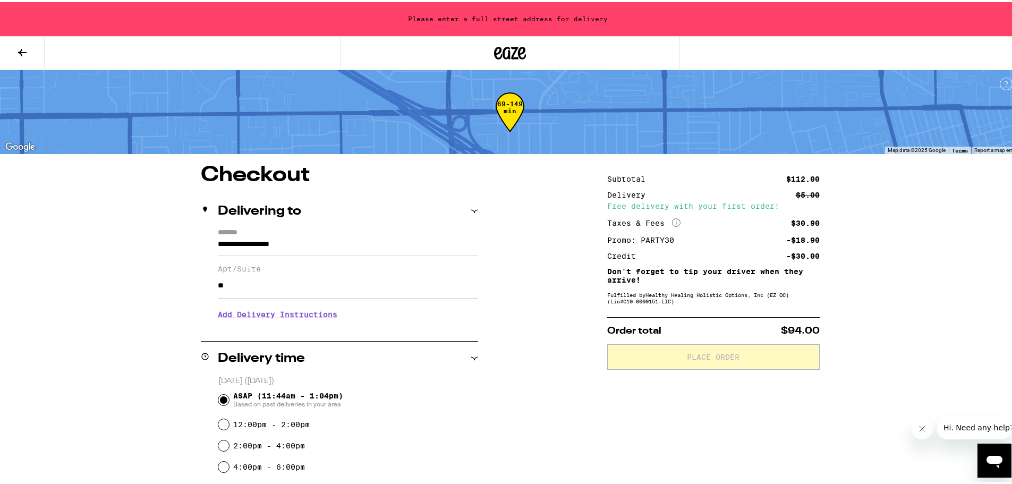
type input "*"
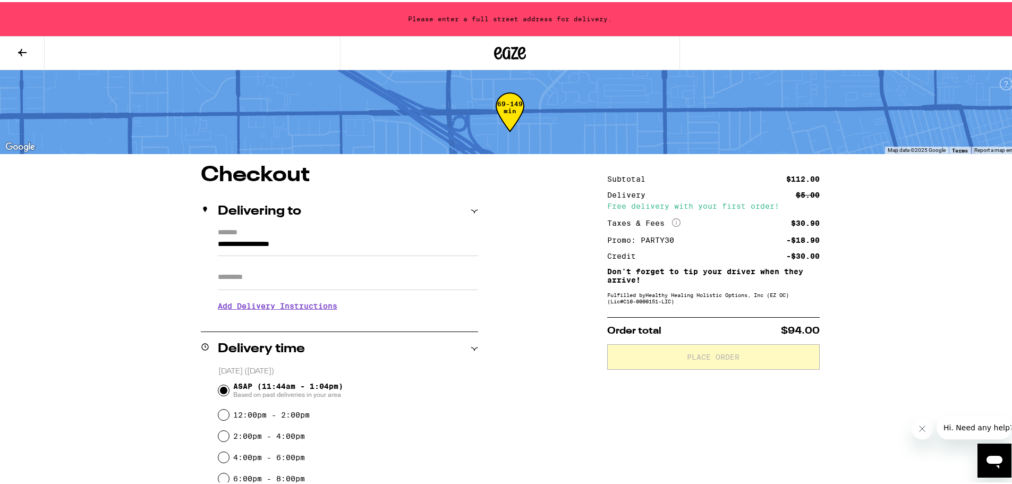
scroll to position [53, 0]
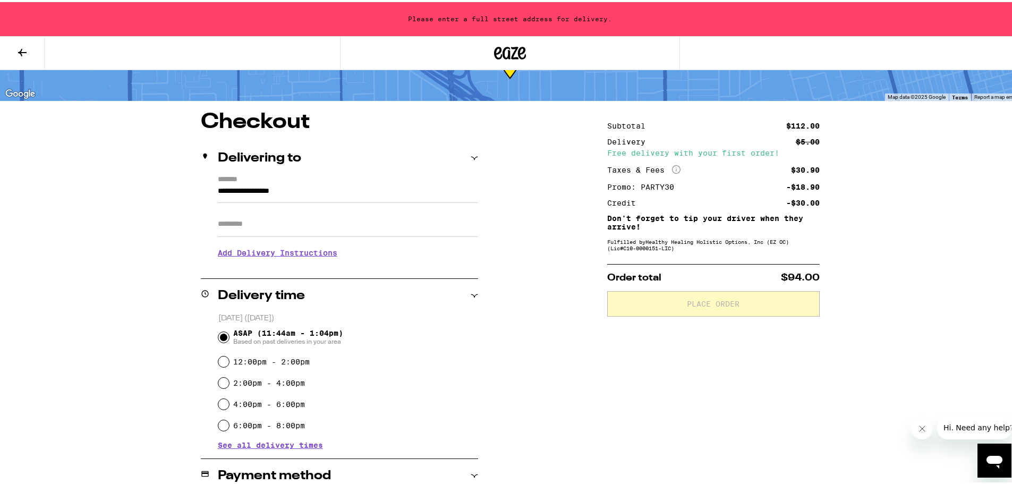
click at [248, 251] on h3 "Add Delivery Instructions" at bounding box center [348, 251] width 260 height 24
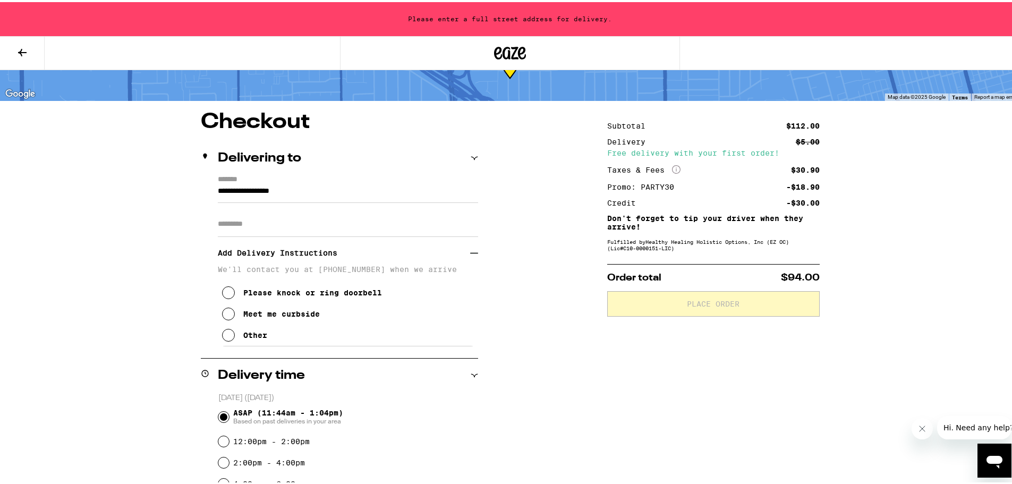
click at [226, 316] on icon at bounding box center [228, 311] width 13 height 13
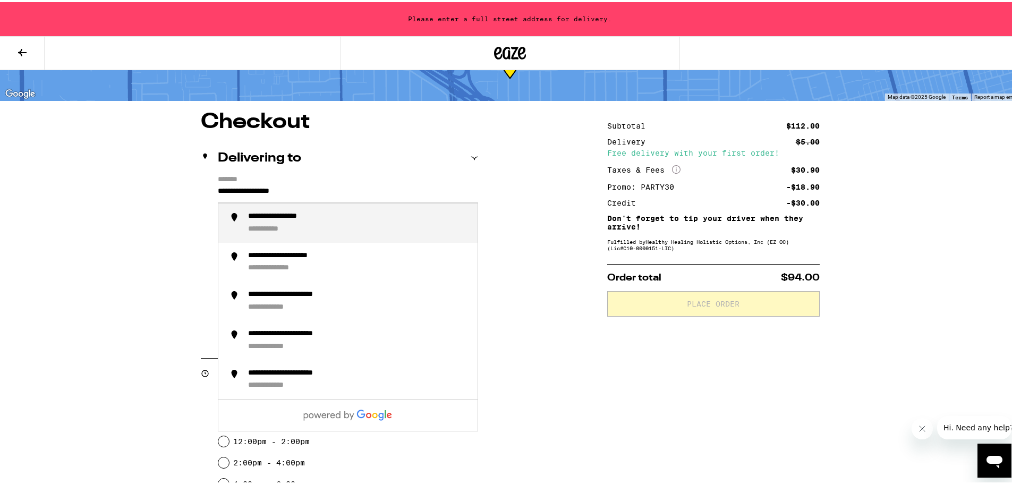
click at [334, 192] on input "**********" at bounding box center [348, 192] width 260 height 18
click at [311, 225] on div "**********" at bounding box center [358, 221] width 221 height 22
type input "**********"
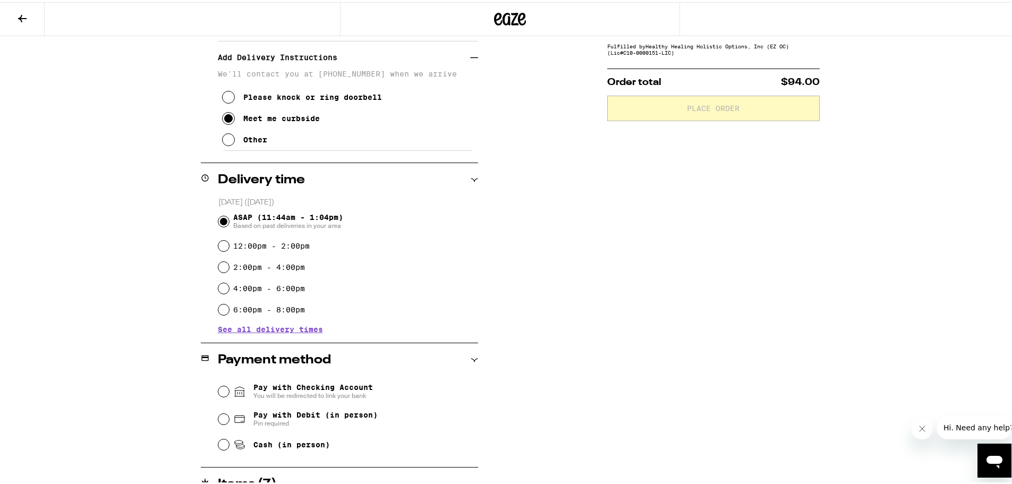
scroll to position [266, 0]
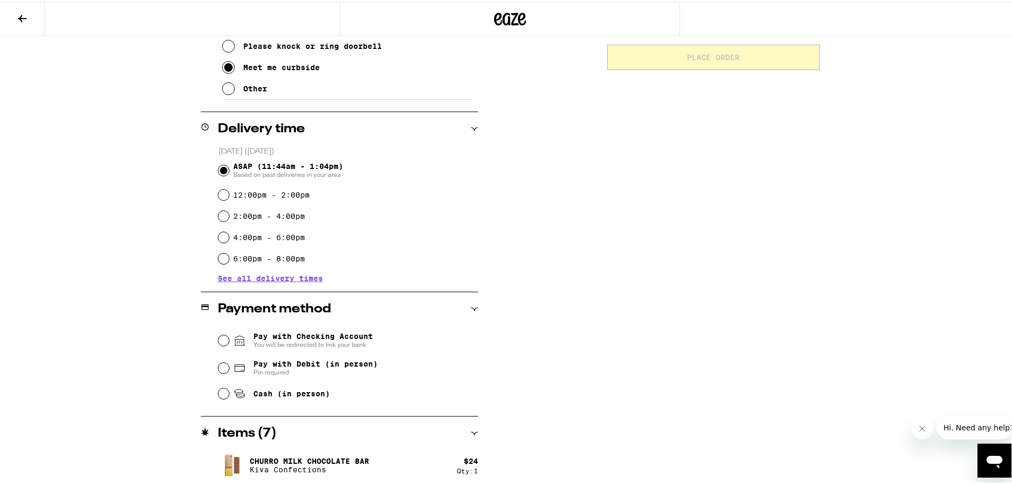
click at [245, 393] on span "Cash (in person)" at bounding box center [281, 391] width 97 height 13
click at [229, 393] on input "Cash (in person)" at bounding box center [223, 391] width 11 height 11
radio input "true"
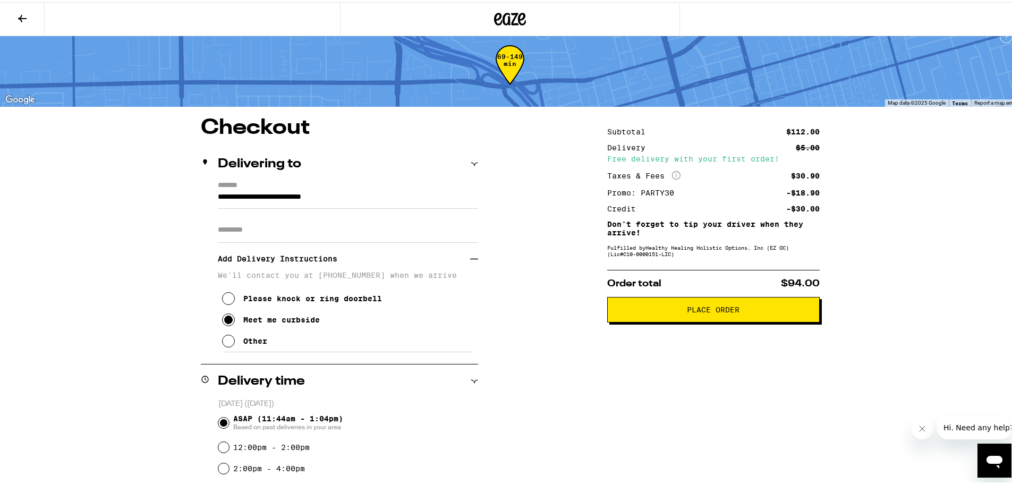
scroll to position [53, 0]
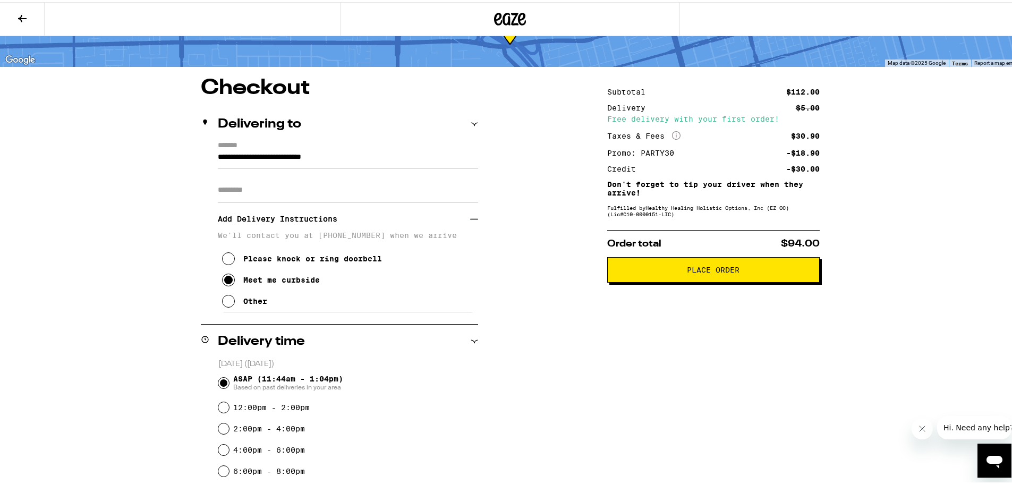
click at [662, 271] on span "Place Order" at bounding box center [713, 267] width 194 height 7
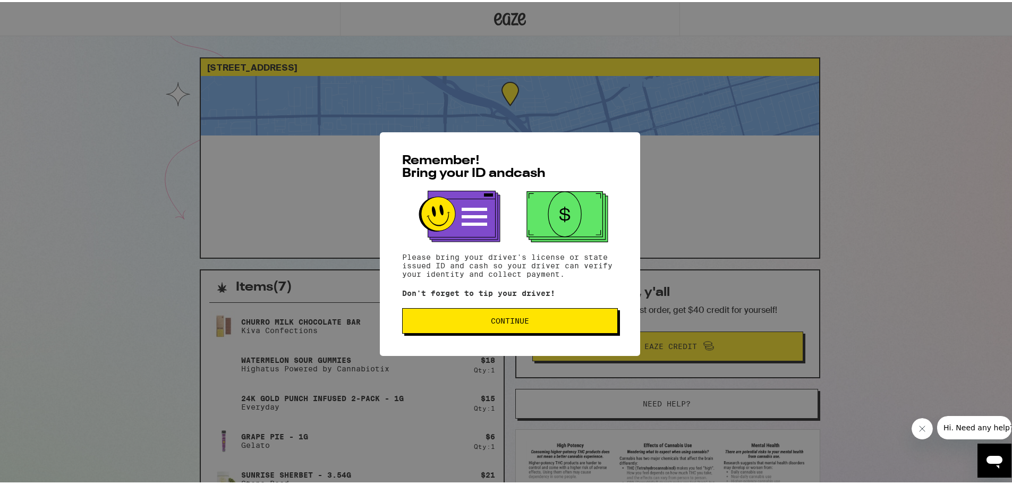
click at [456, 320] on span "Continue" at bounding box center [510, 318] width 198 height 7
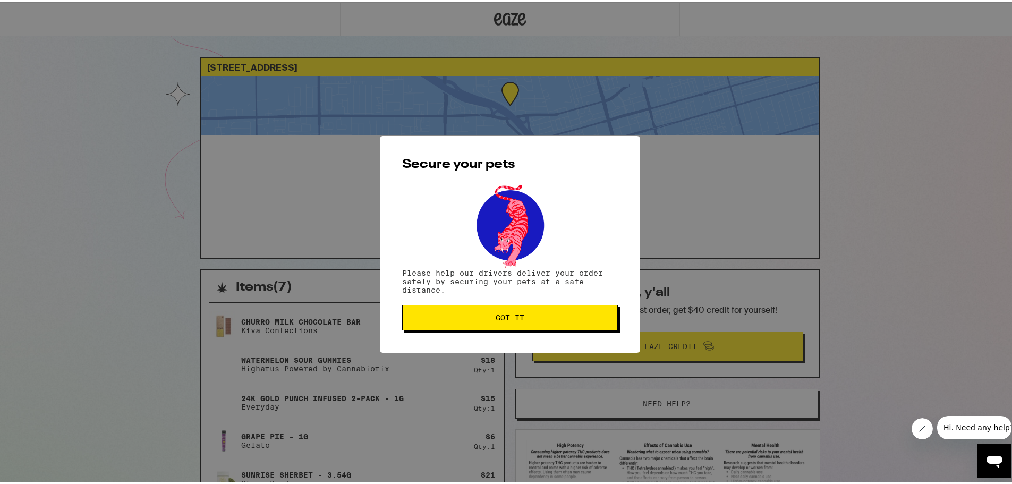
click at [456, 319] on span "Got it" at bounding box center [510, 315] width 198 height 7
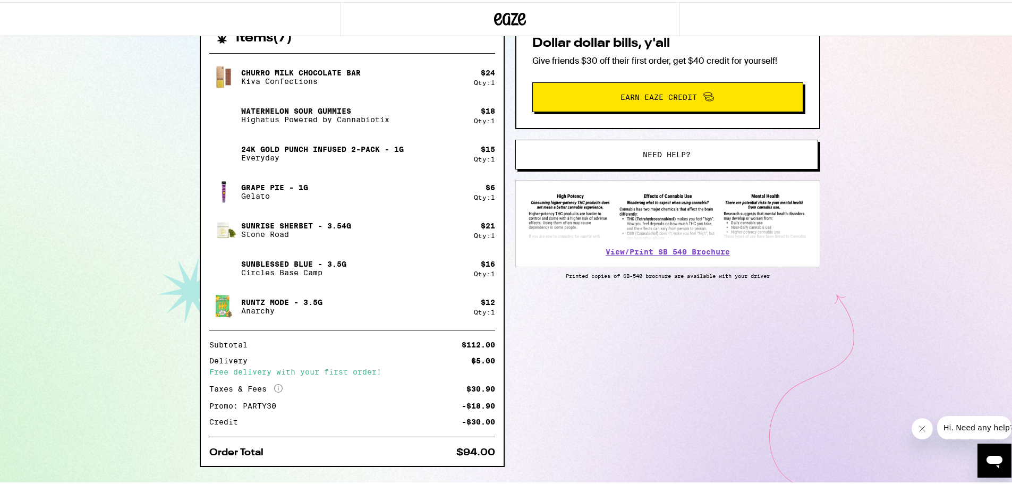
scroll to position [266, 0]
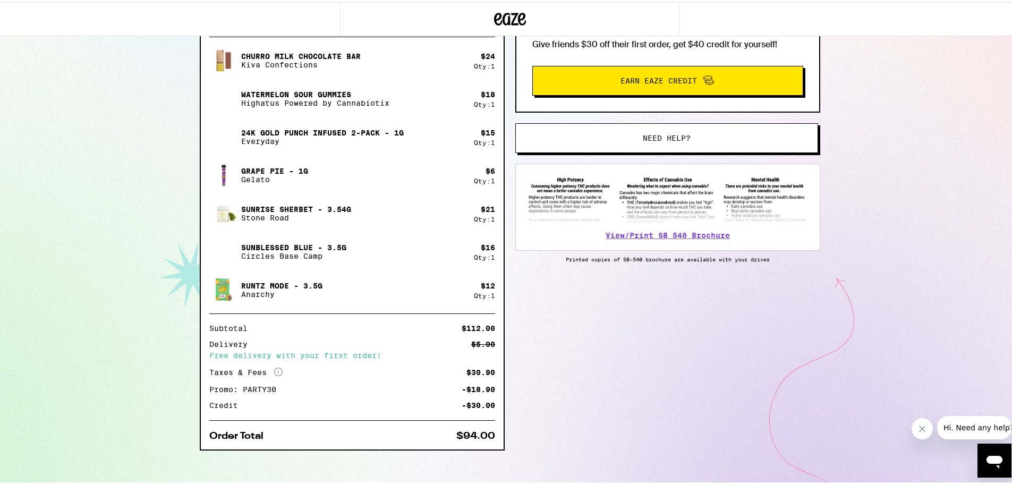
click at [911, 183] on div "200 N Wilshire Ave Anaheim 92801 ETA 11:47am - 1:07pm This ETA will become more…" at bounding box center [510, 112] width 1020 height 756
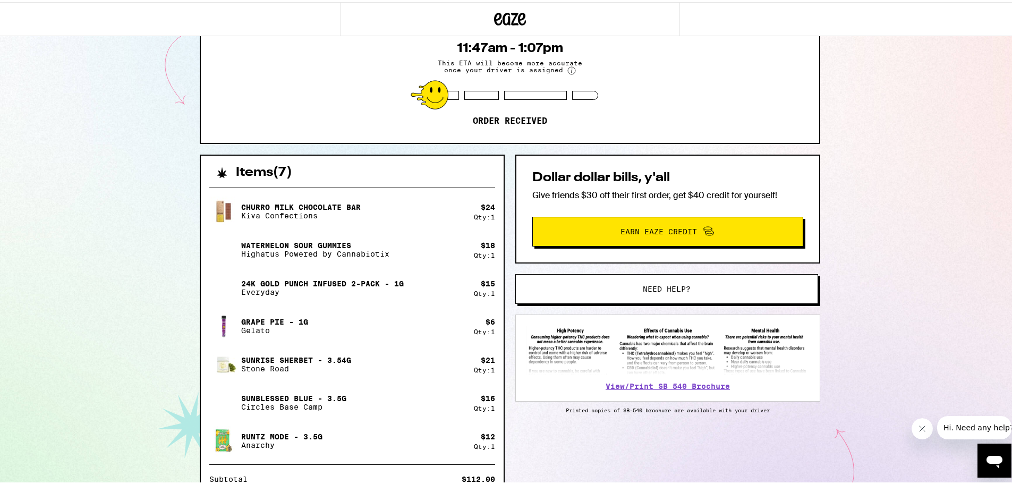
scroll to position [0, 0]
